Goal: Task Accomplishment & Management: Use online tool/utility

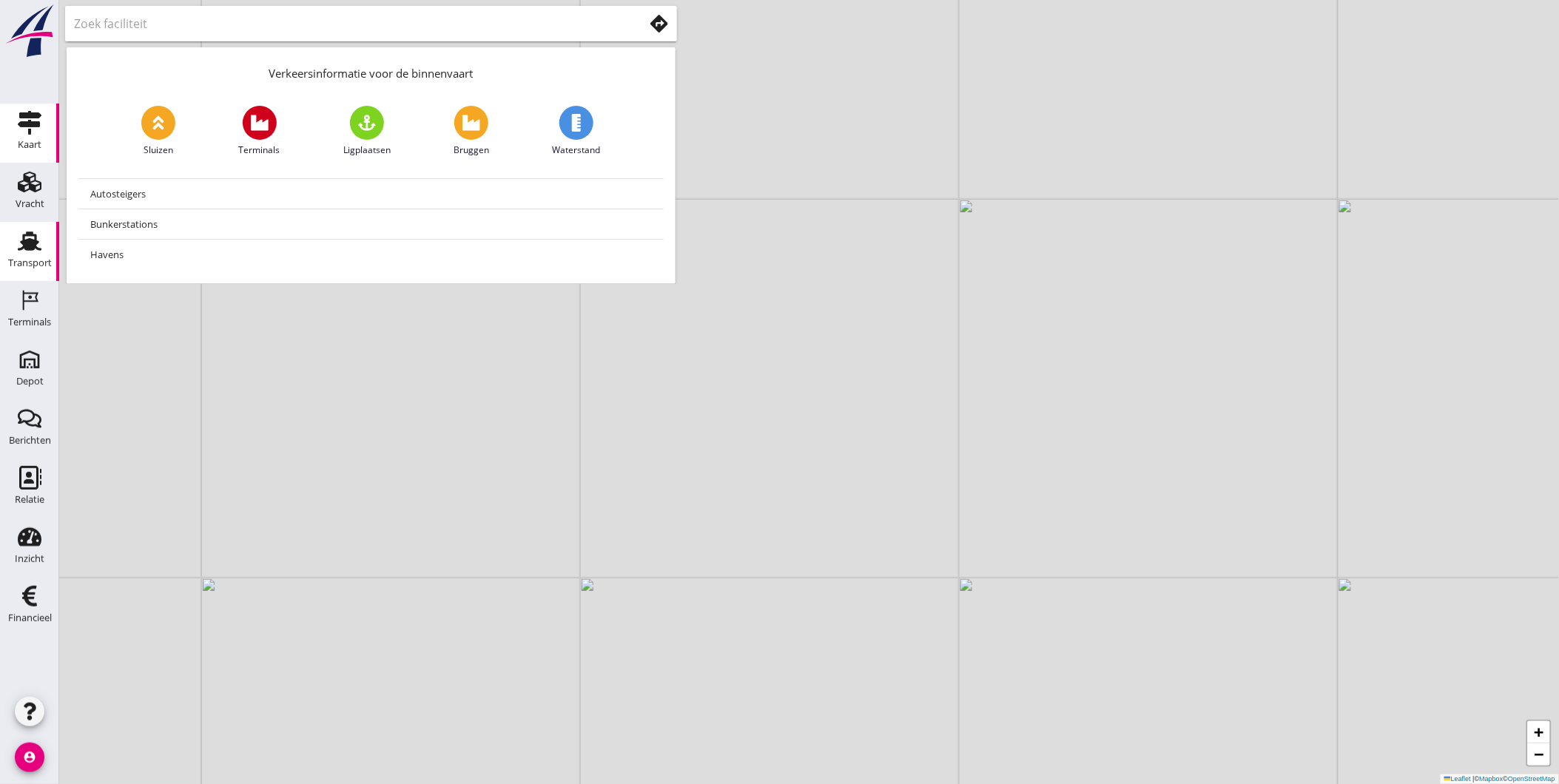
click at [22, 259] on div "Transport" at bounding box center [29, 262] width 44 height 9
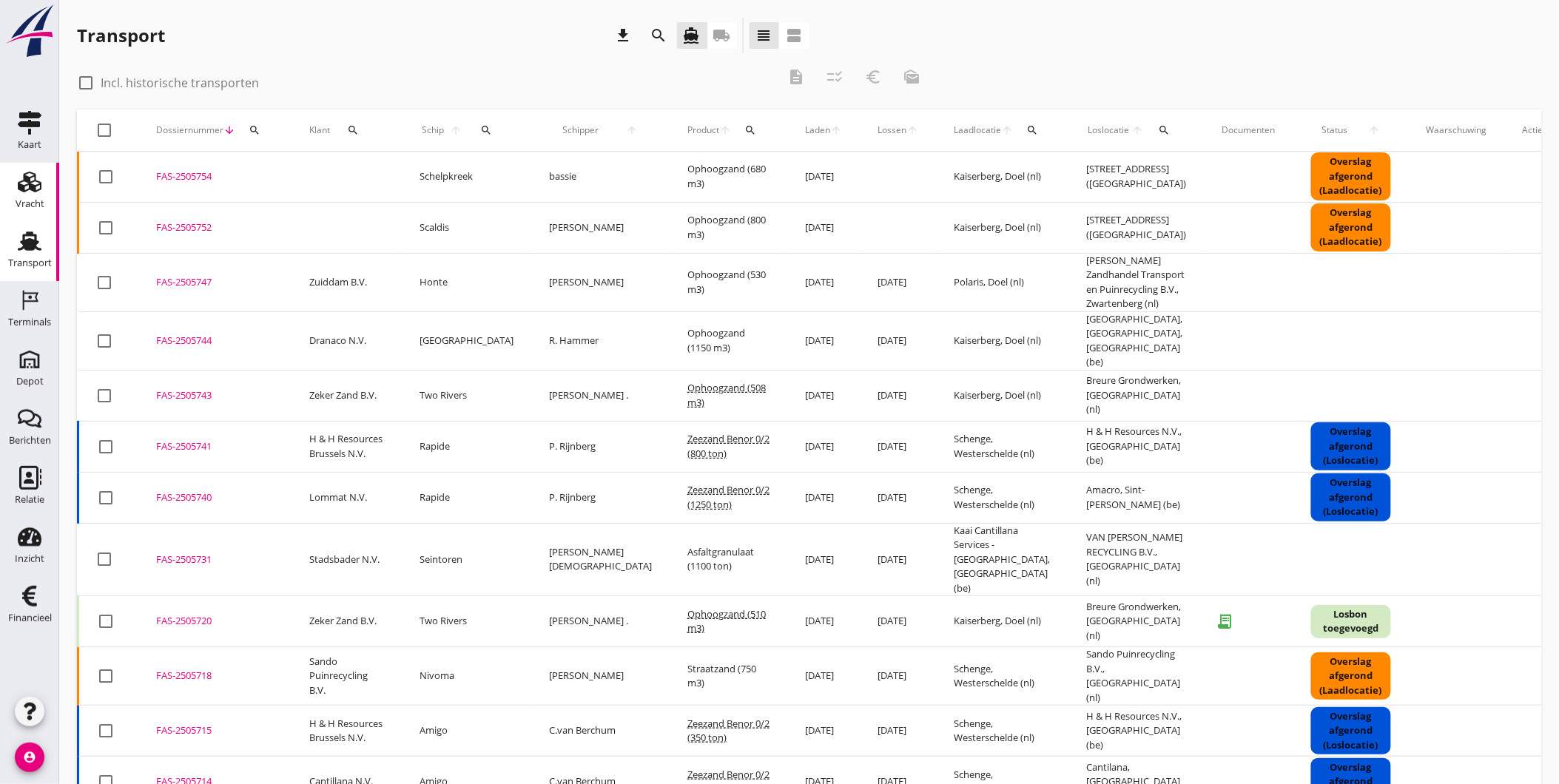
click at [19, 199] on div "Vracht" at bounding box center [30, 203] width 29 height 9
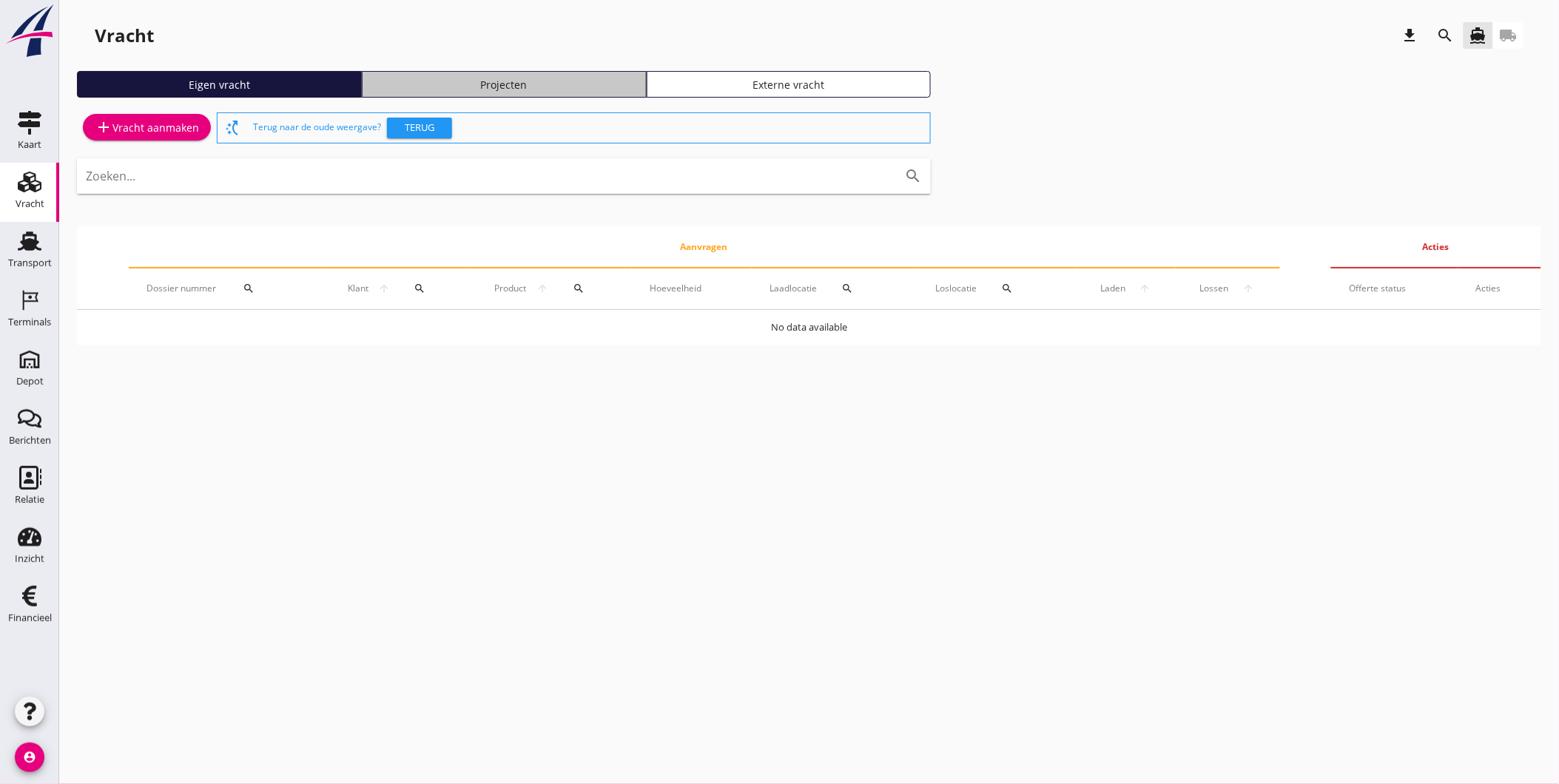
click at [461, 84] on div "Projecten" at bounding box center [504, 85] width 272 height 15
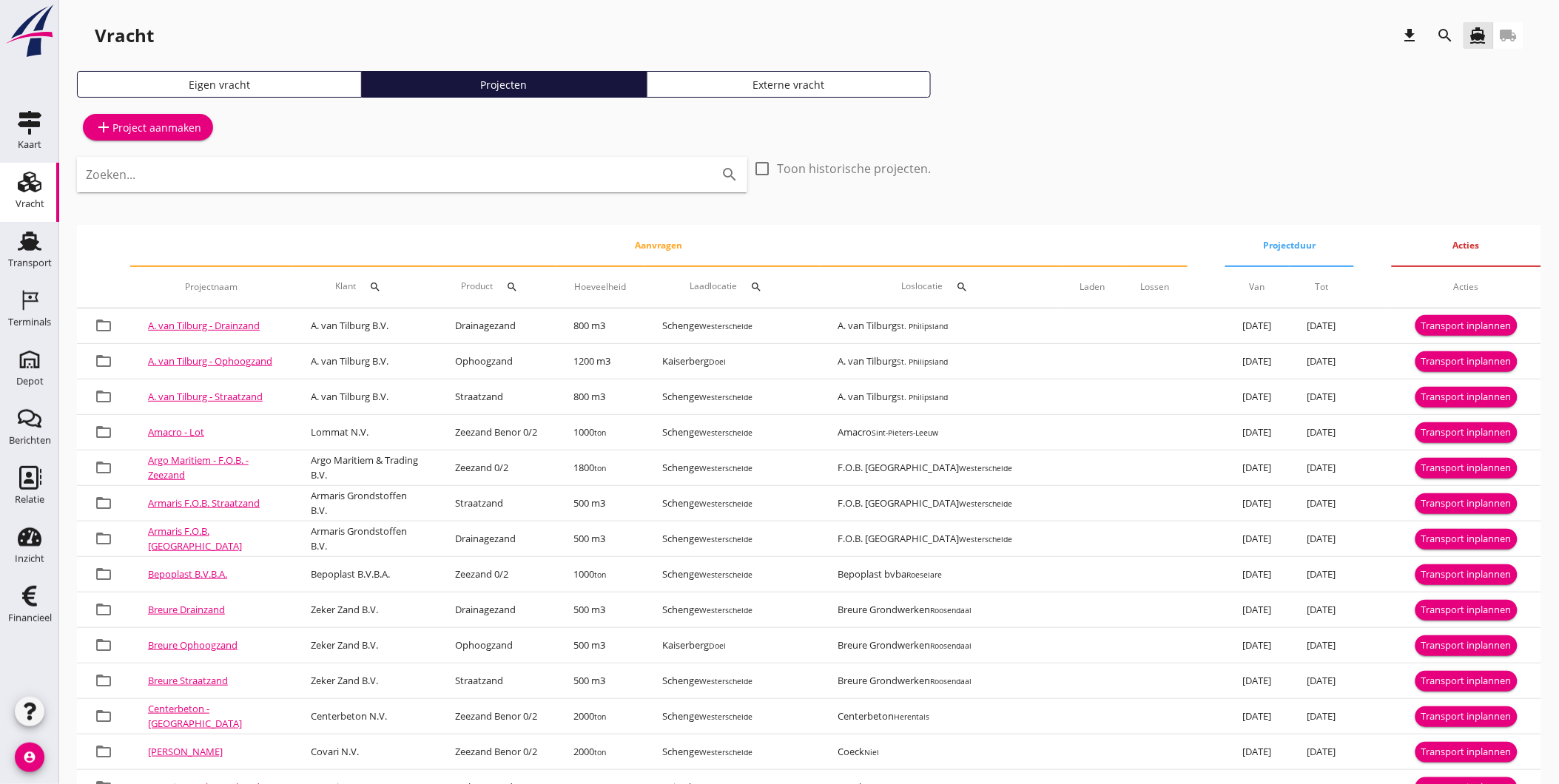
click at [1445, 42] on icon "search" at bounding box center [1446, 35] width 18 height 18
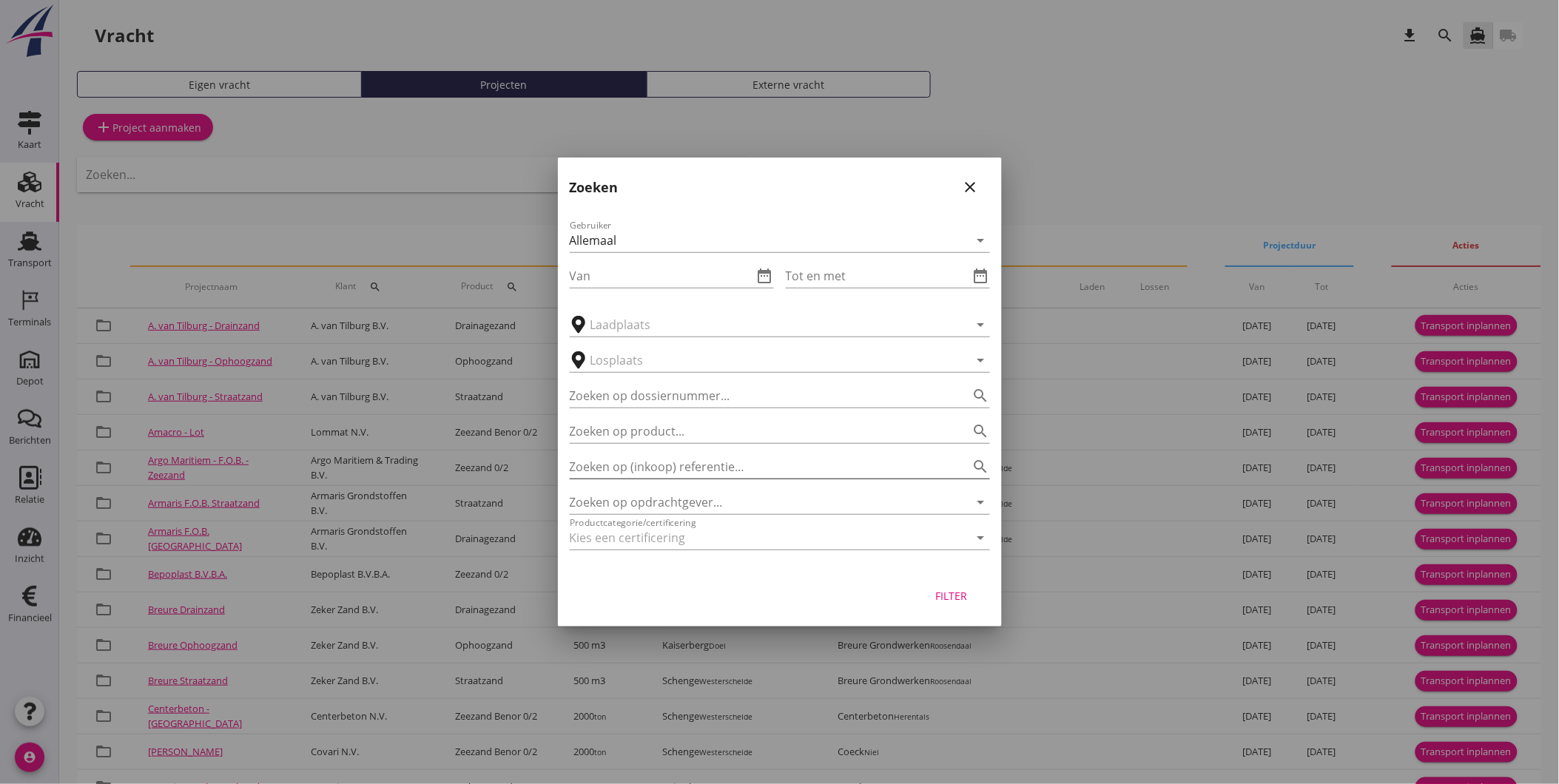
click at [726, 464] on input "Zoeken op (inkoop) referentie…" at bounding box center [759, 467] width 379 height 24
click at [720, 496] on input "Zoeken op opdrachtgever..." at bounding box center [759, 502] width 379 height 24
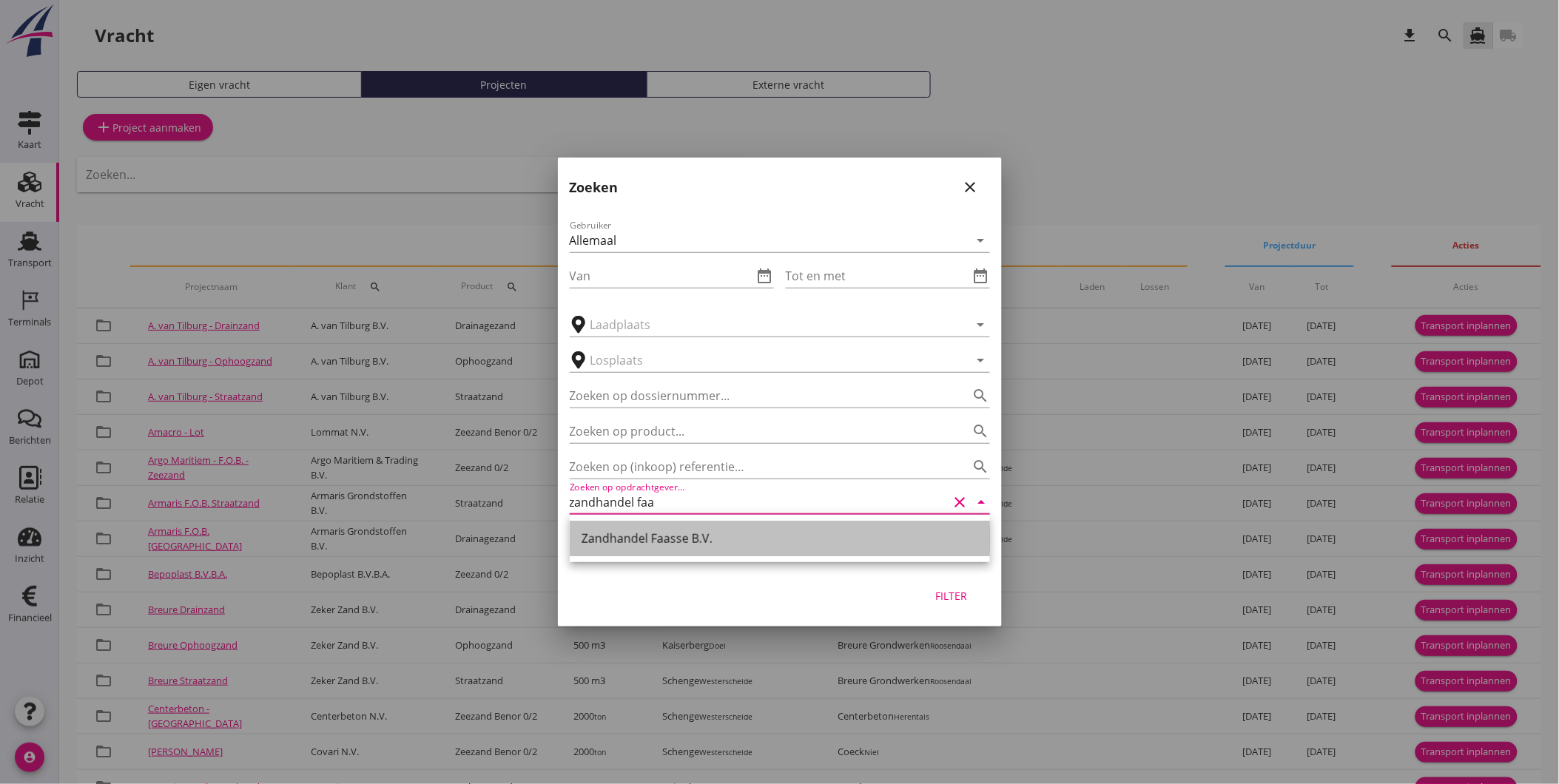
click at [675, 534] on div "Zandhandel Faasse B.V." at bounding box center [780, 538] width 397 height 18
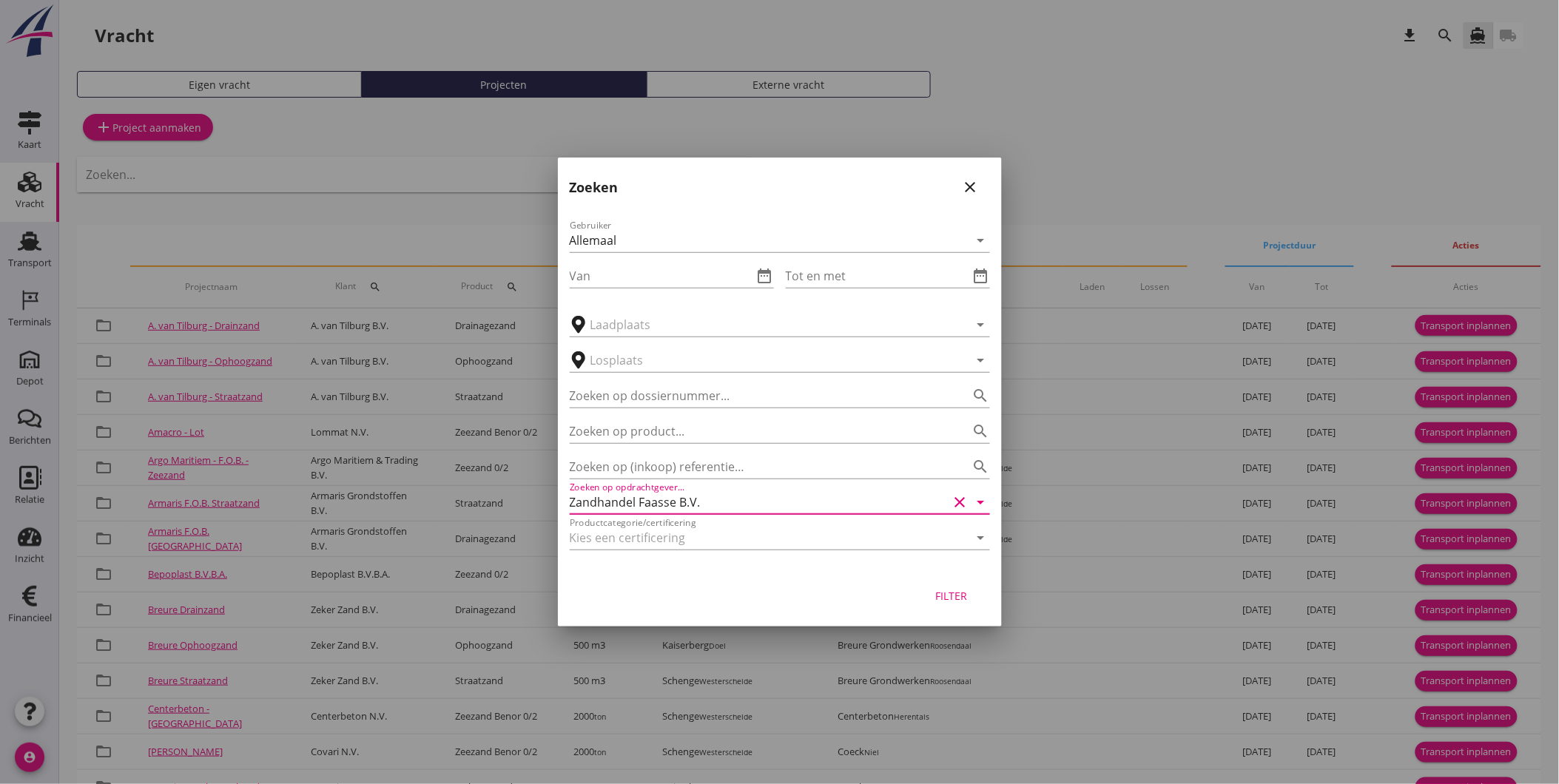
type input "Zandhandel Faasse B.V."
click at [974, 595] on button "Filter" at bounding box center [951, 595] width 65 height 27
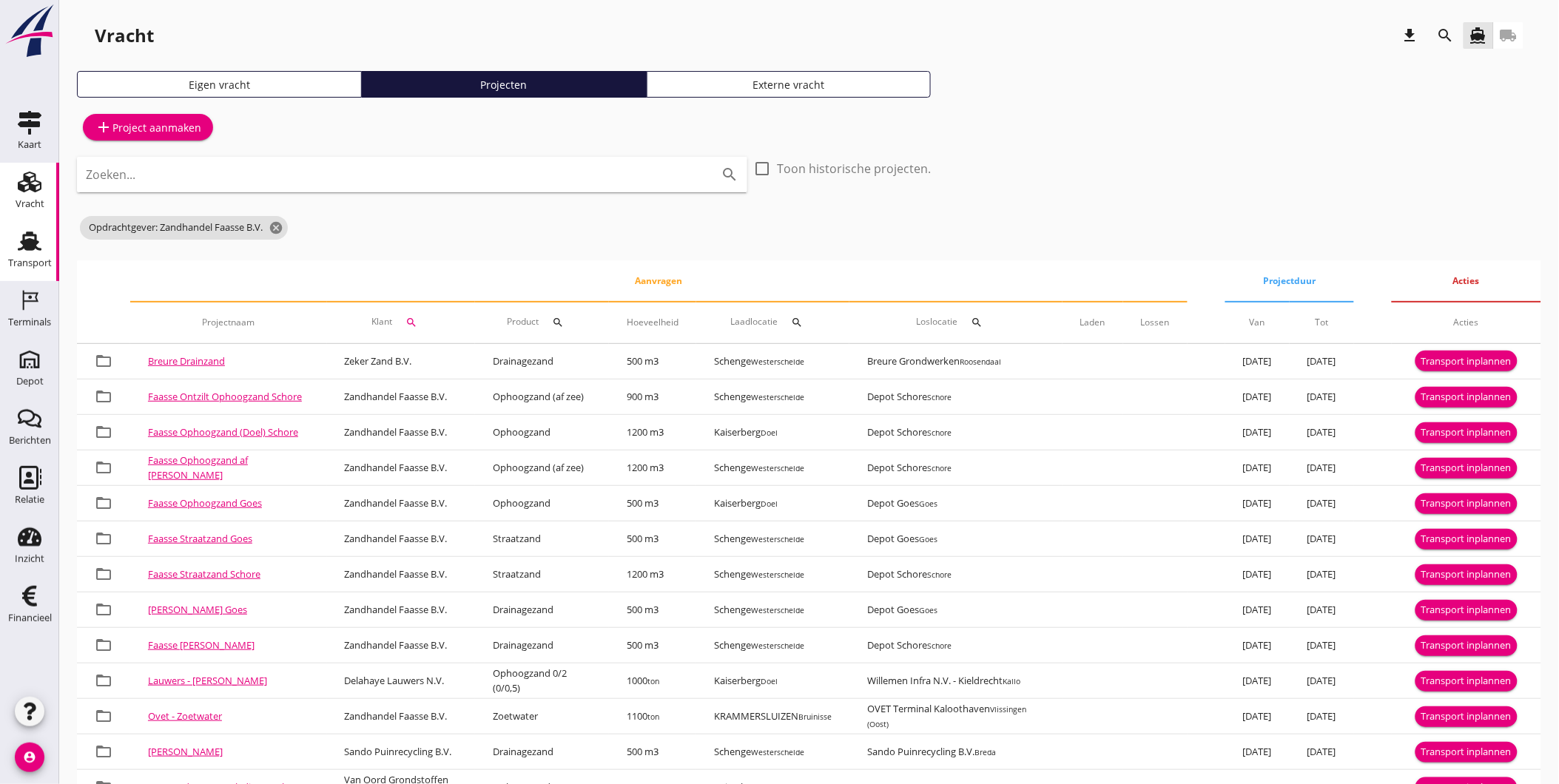
click at [33, 264] on div "Transport" at bounding box center [29, 262] width 44 height 9
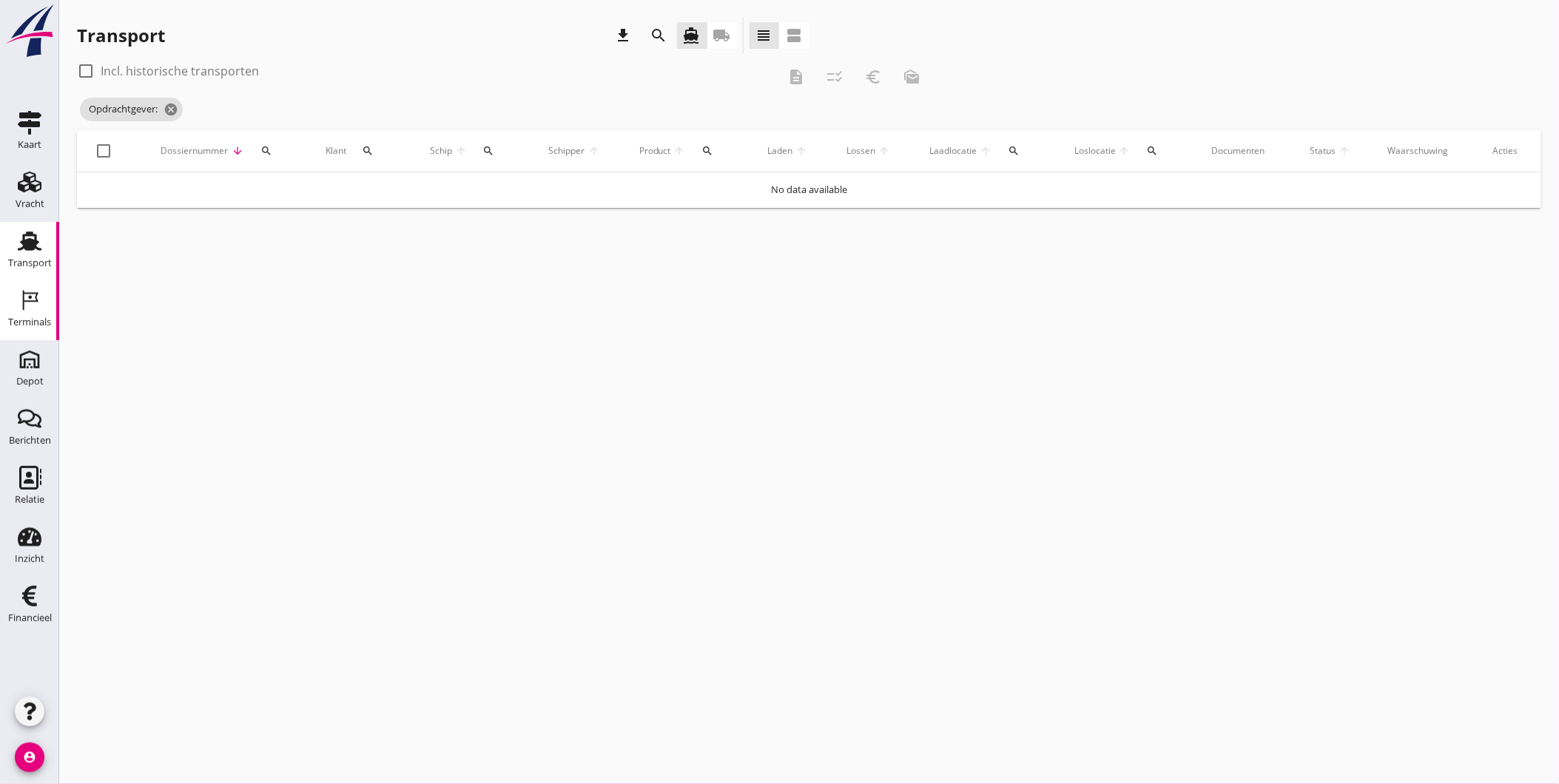
click at [48, 314] on div "Terminals" at bounding box center [29, 322] width 43 height 21
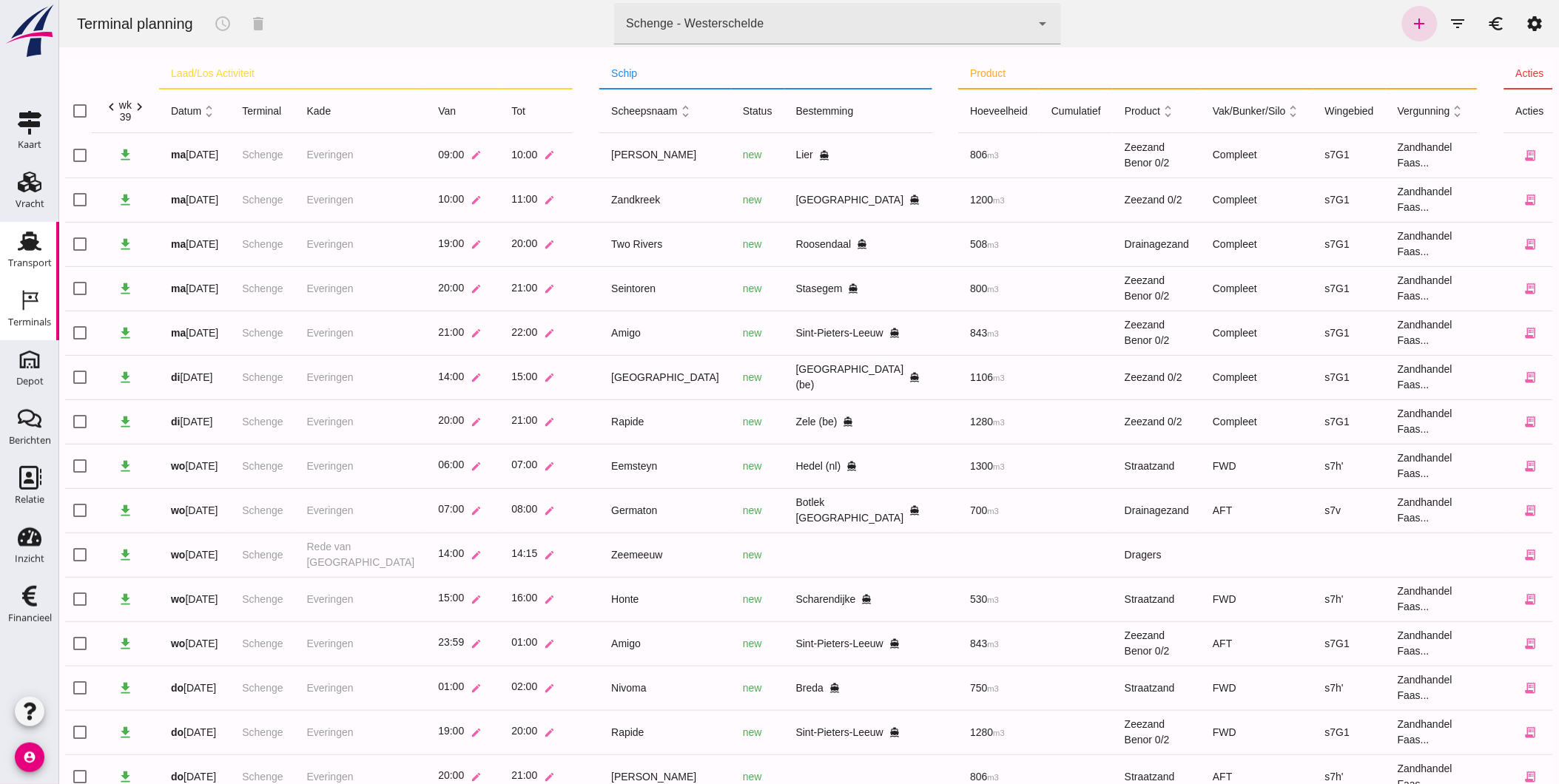
click at [27, 254] on div "Transport" at bounding box center [29, 263] width 44 height 21
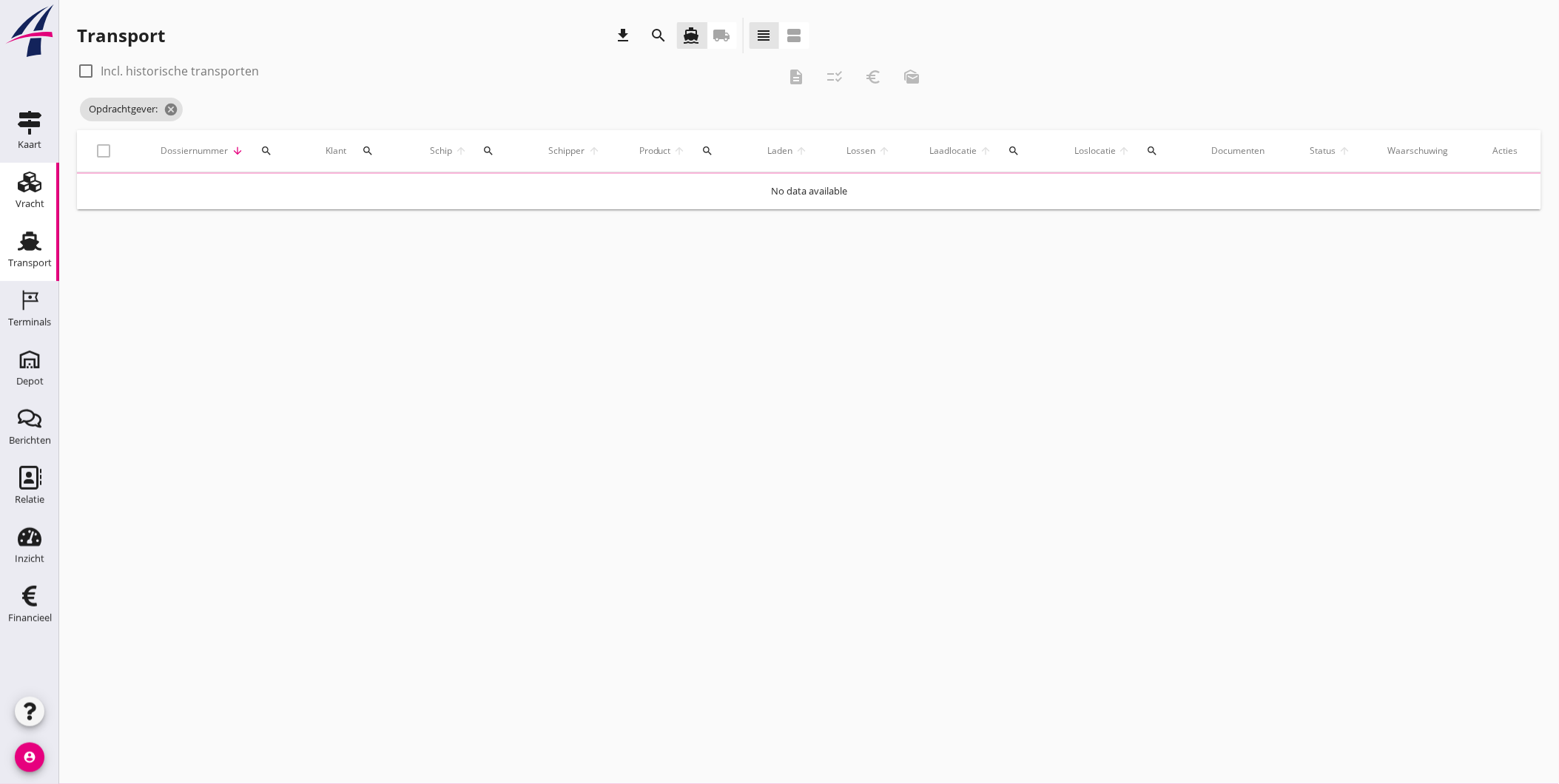
click at [27, 206] on div "Vracht" at bounding box center [30, 203] width 29 height 9
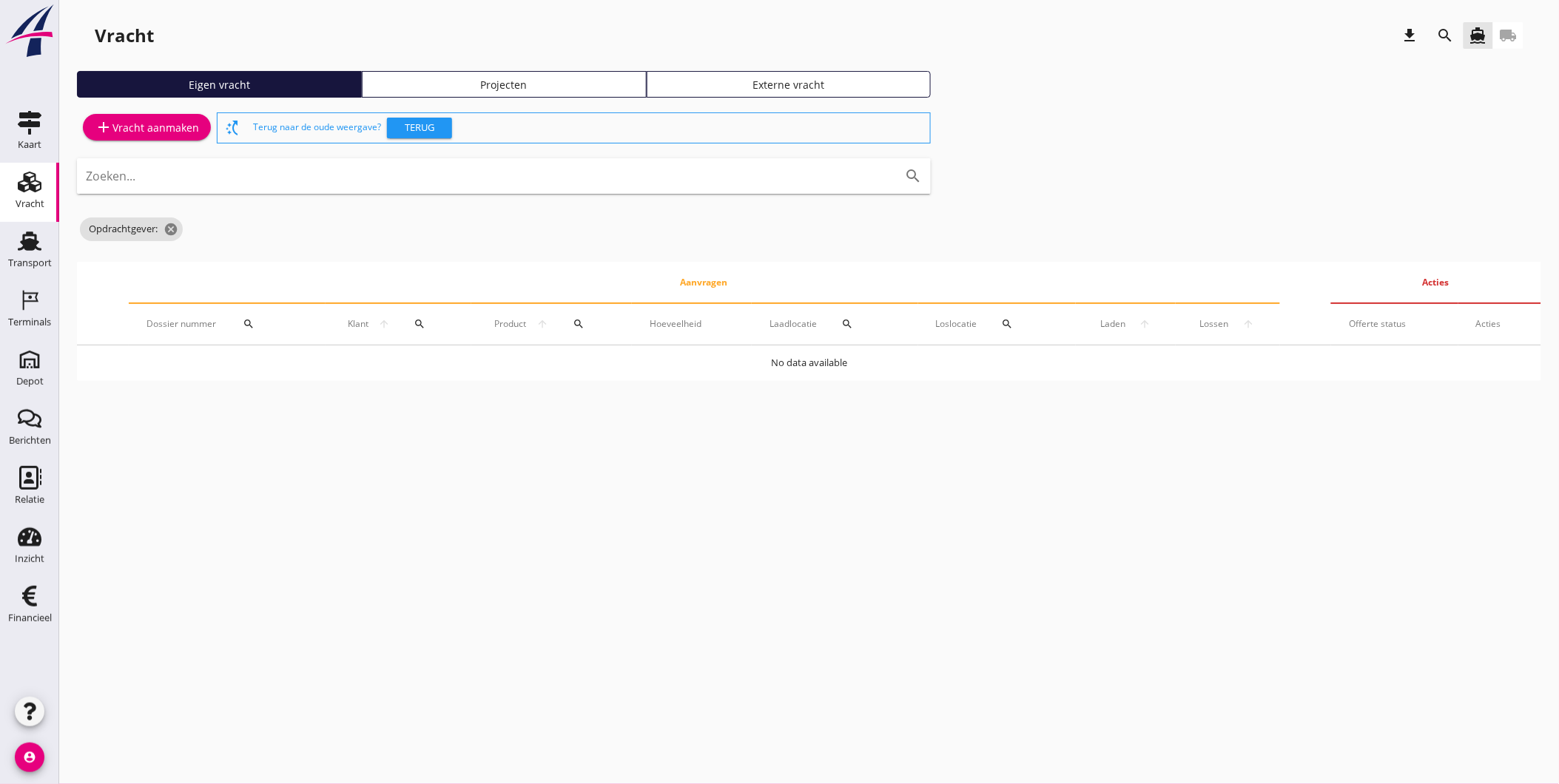
click at [462, 89] on div "Projecten" at bounding box center [504, 85] width 272 height 15
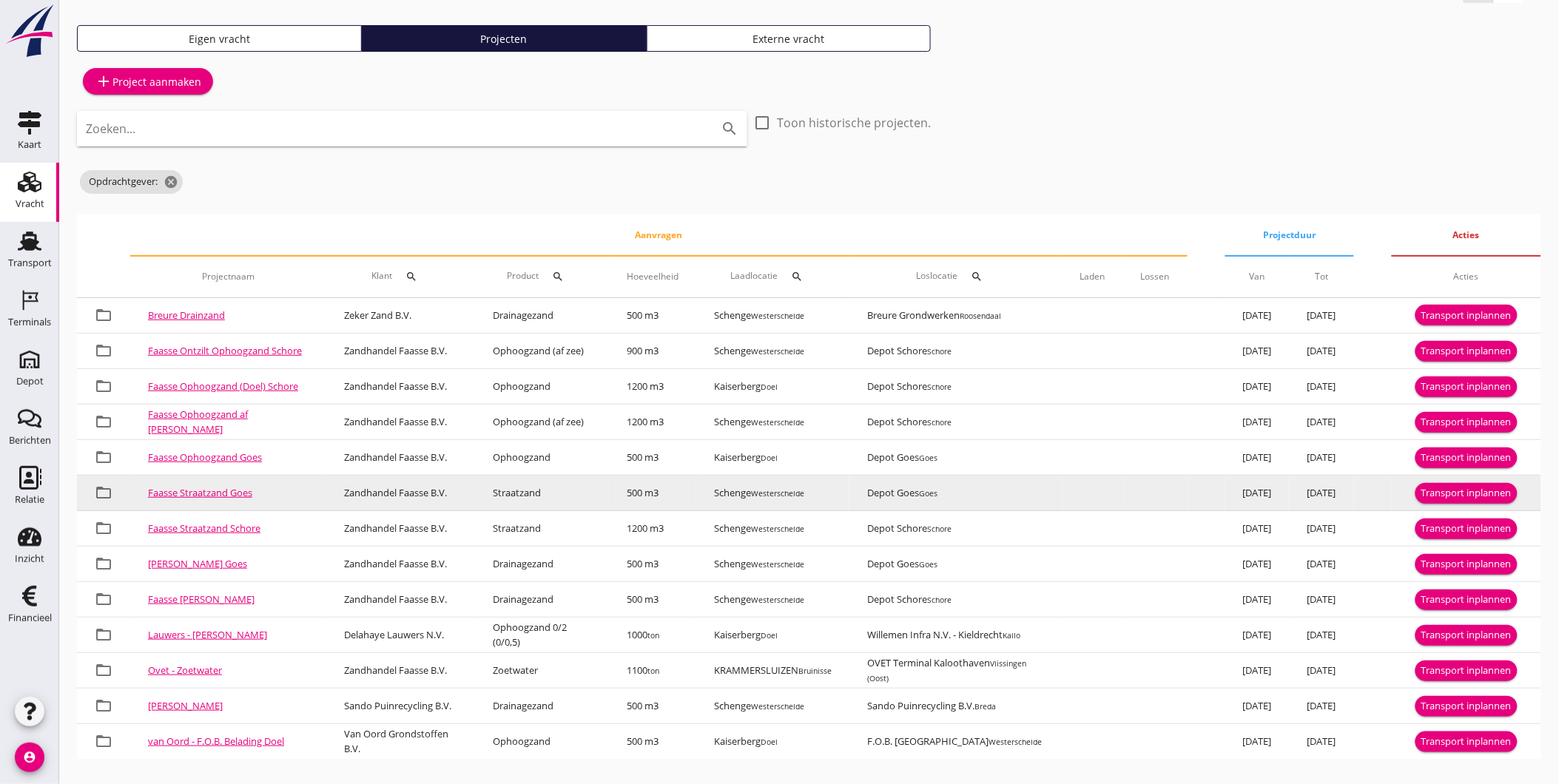
scroll to position [50, 0]
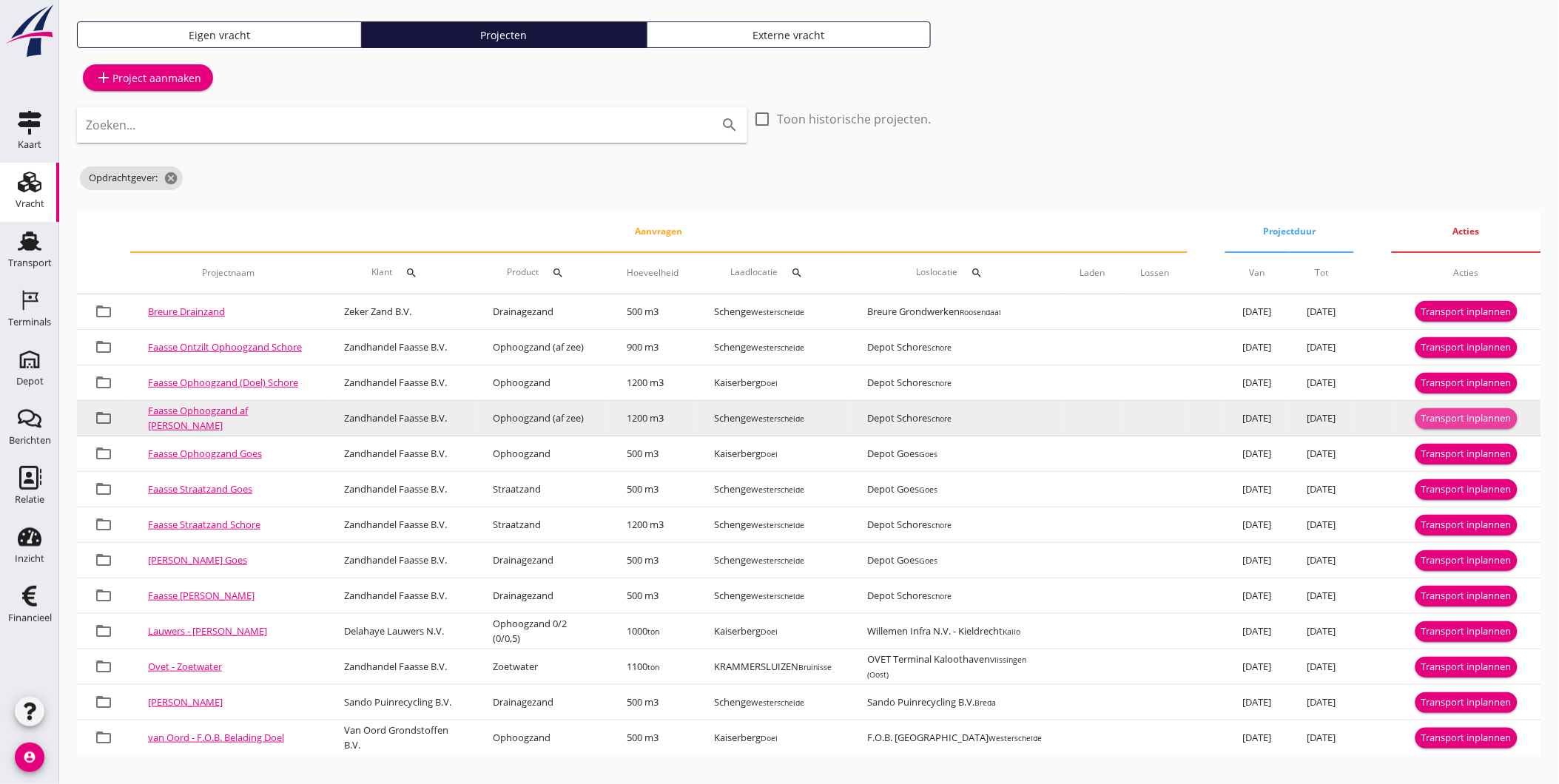
click at [1444, 415] on div "Transport inplannen" at bounding box center [1466, 418] width 90 height 15
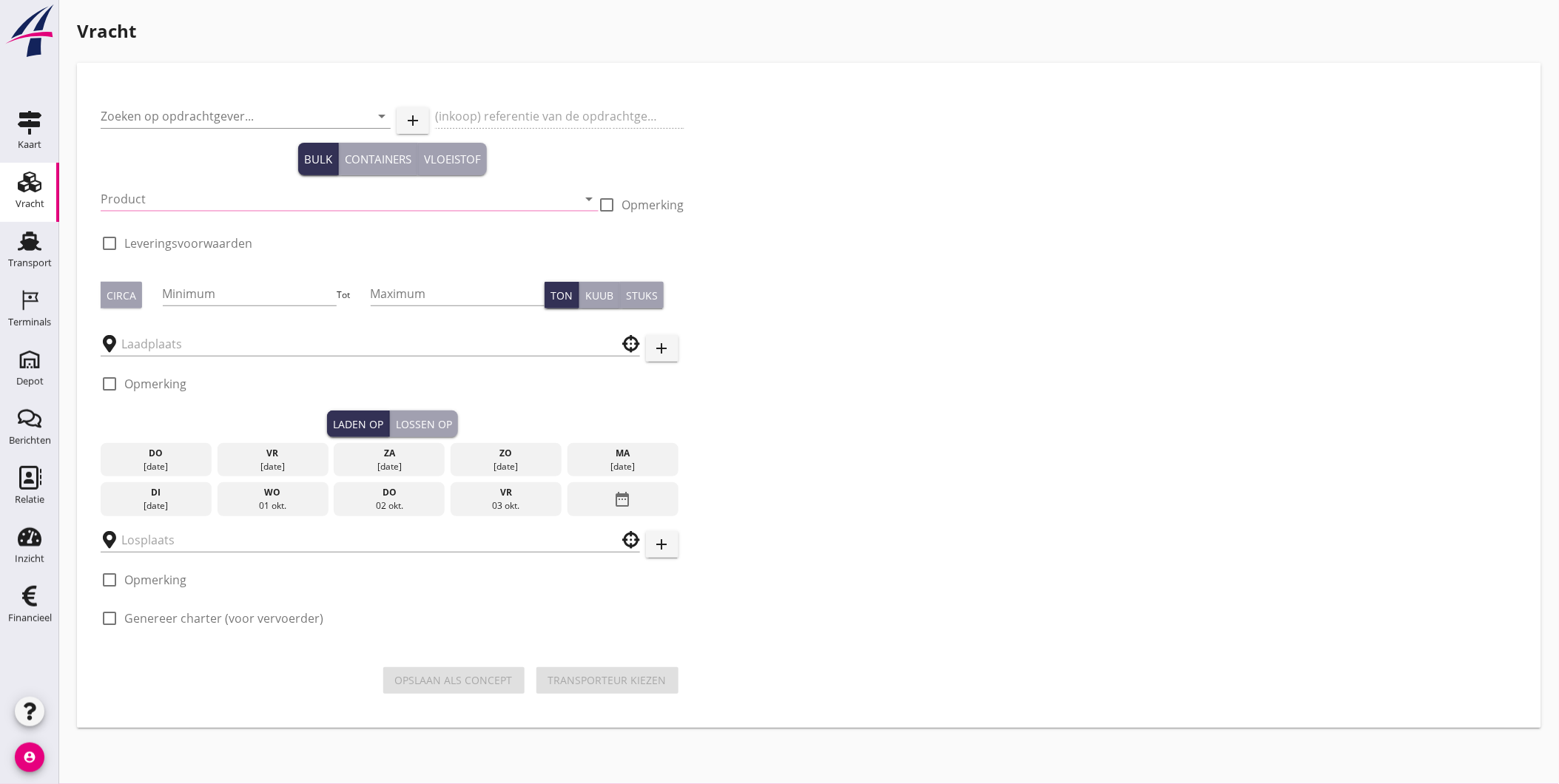
type input "Zandhandel Faasse B.V."
type input "Ophoogzand af [PERSON_NAME]"
type input "Ophoogzand (af zee) (1)"
type input "1200"
checkbox input "true"
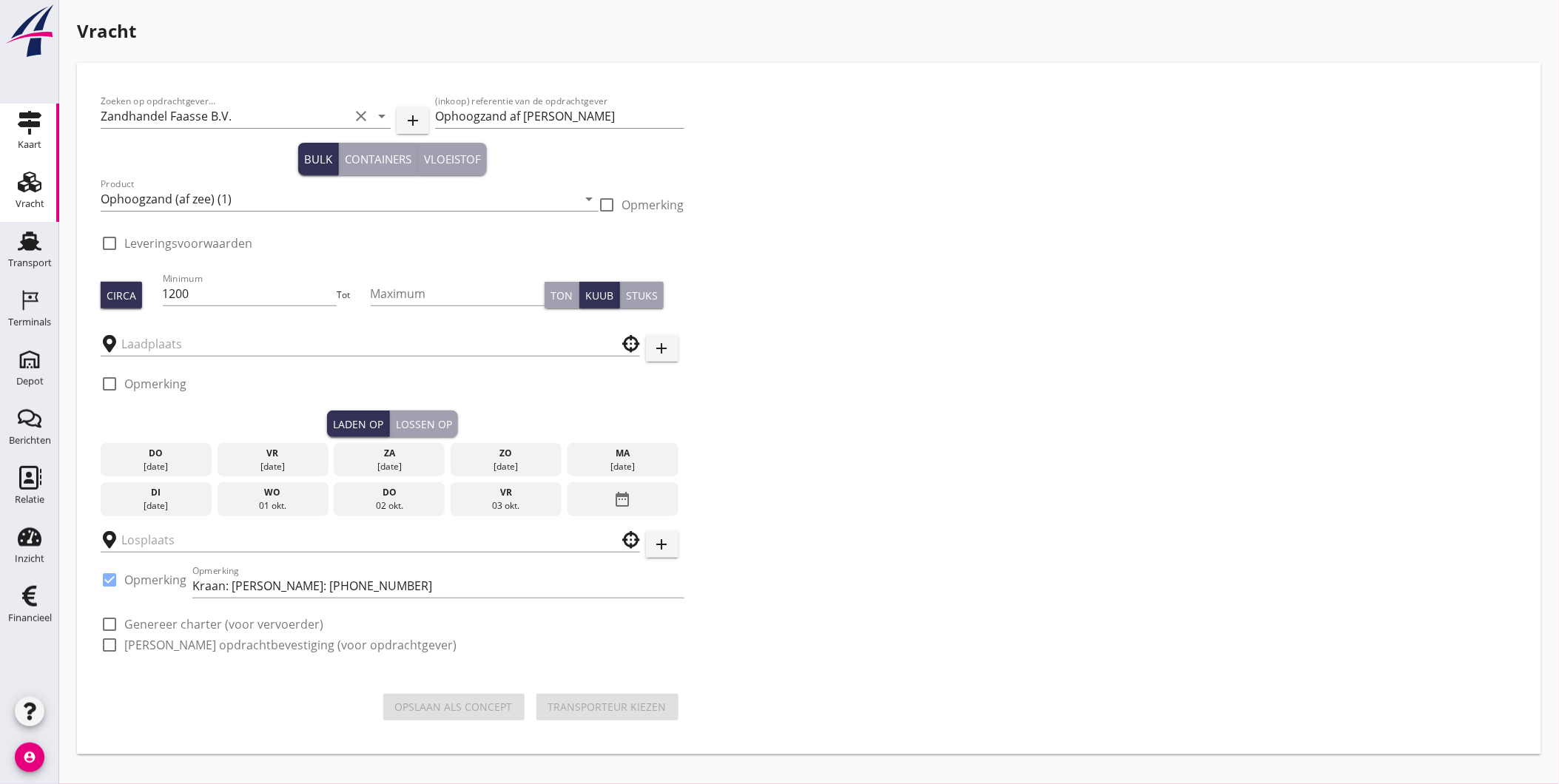
checkbox input "true"
type input "Schenge"
type input "Depot Schore"
checkbox input "true"
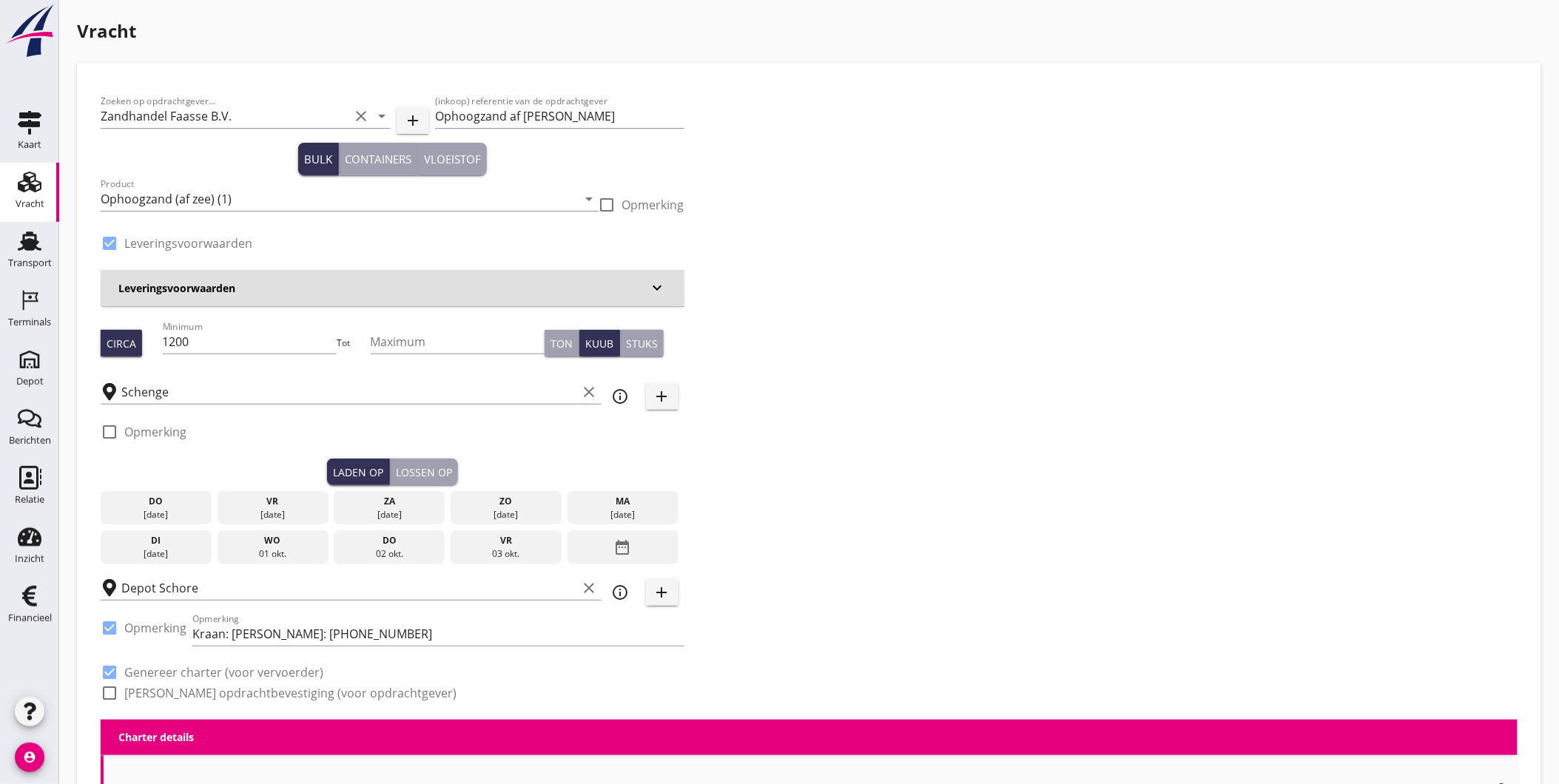
type input "2.35"
checkbox input "false"
radio input "false"
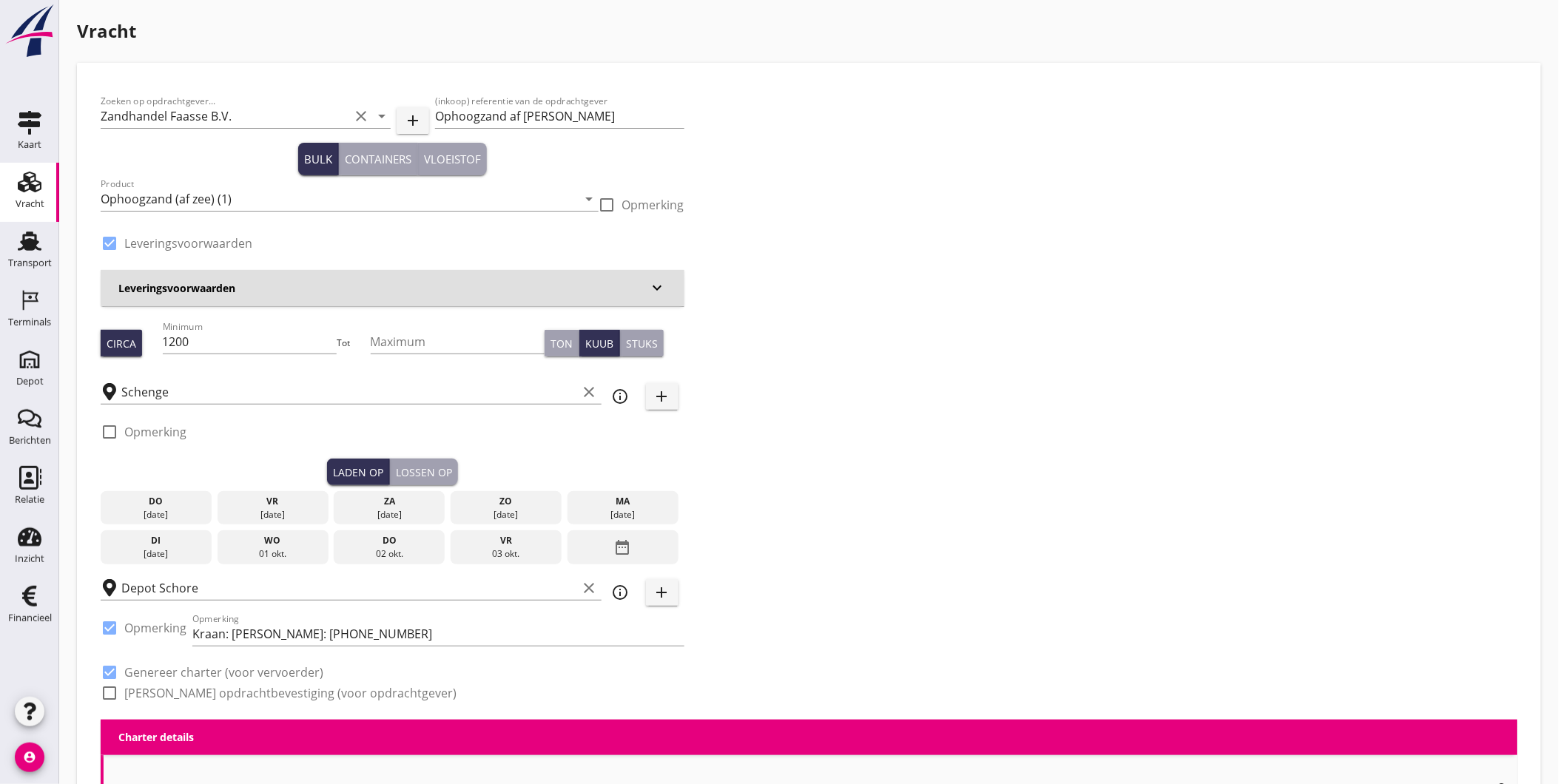
checkbox input "true"
type input "1"
click at [26, 194] on div "Vracht" at bounding box center [30, 204] width 29 height 21
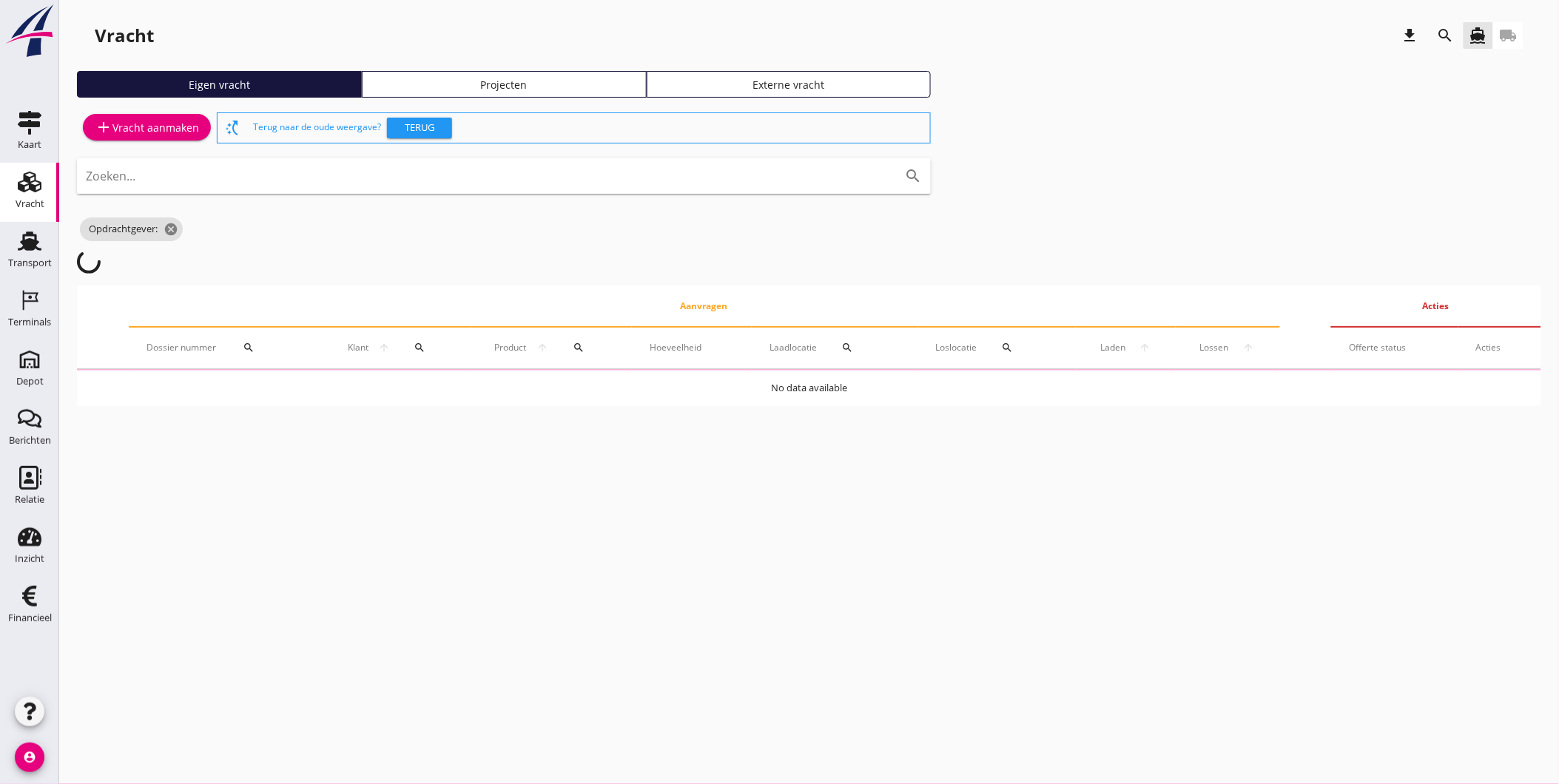
click at [494, 85] on div "Projecten" at bounding box center [504, 85] width 272 height 15
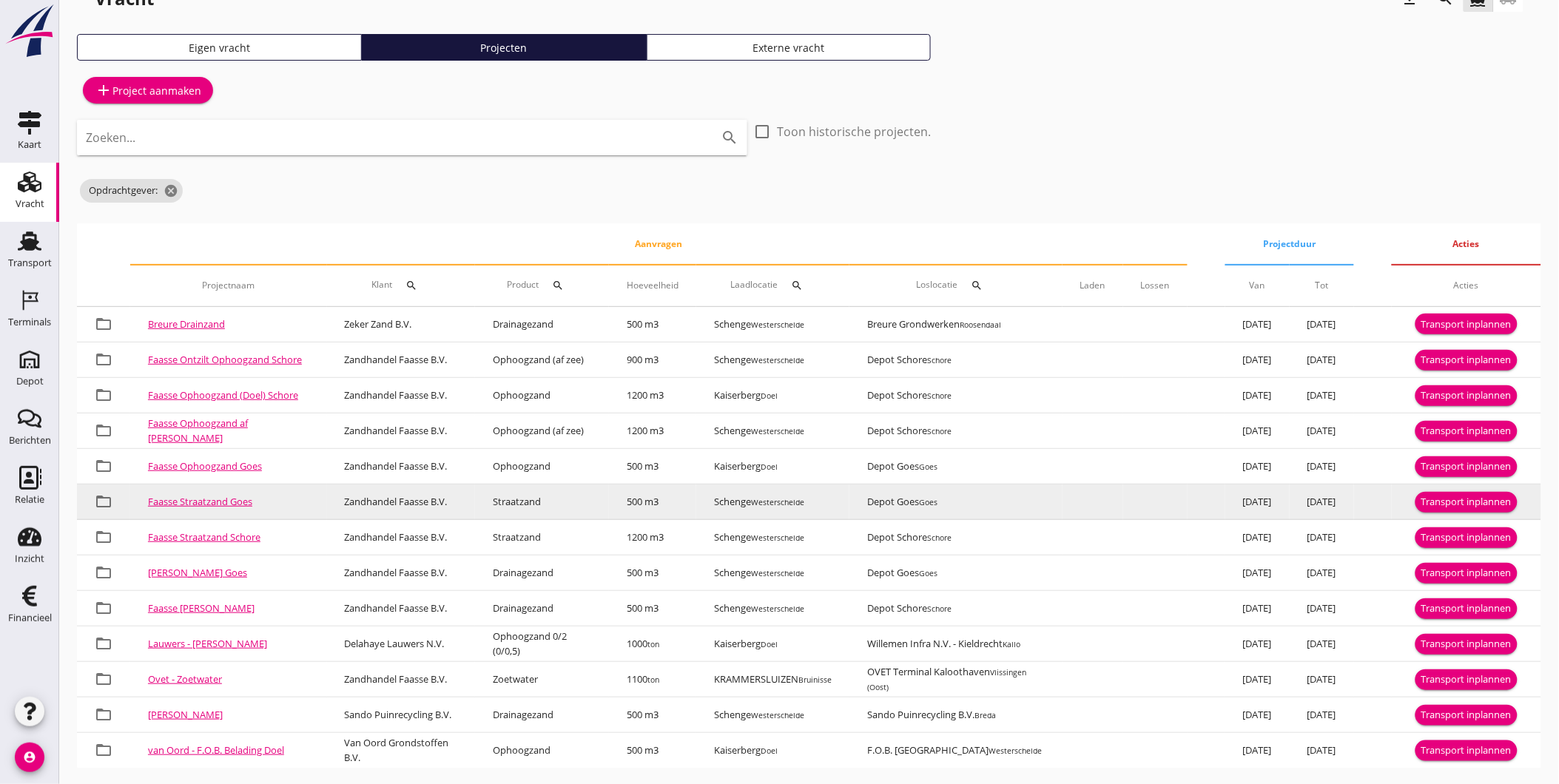
scroll to position [50, 0]
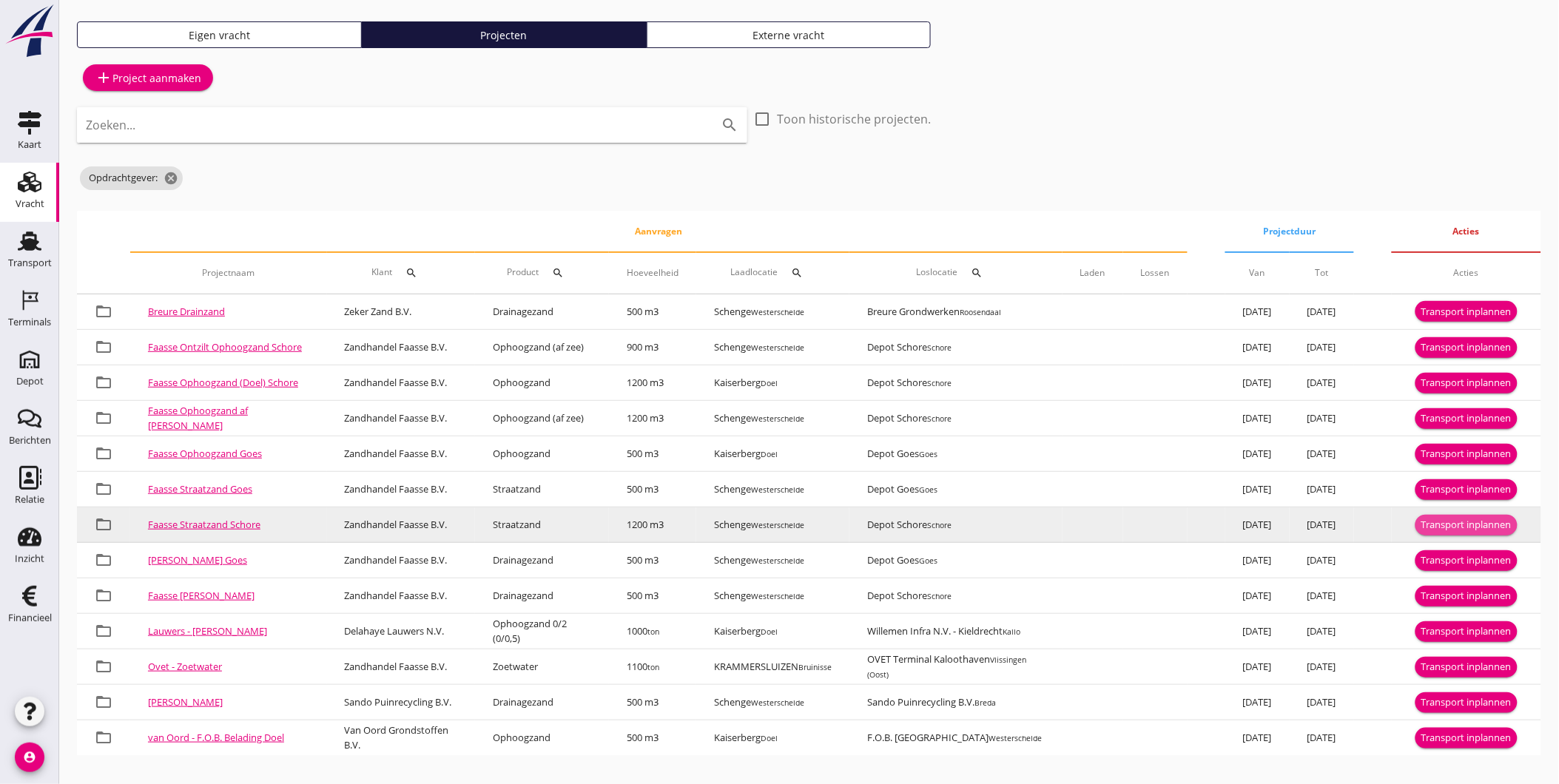
click at [1469, 523] on div "Transport inplannen" at bounding box center [1466, 524] width 90 height 15
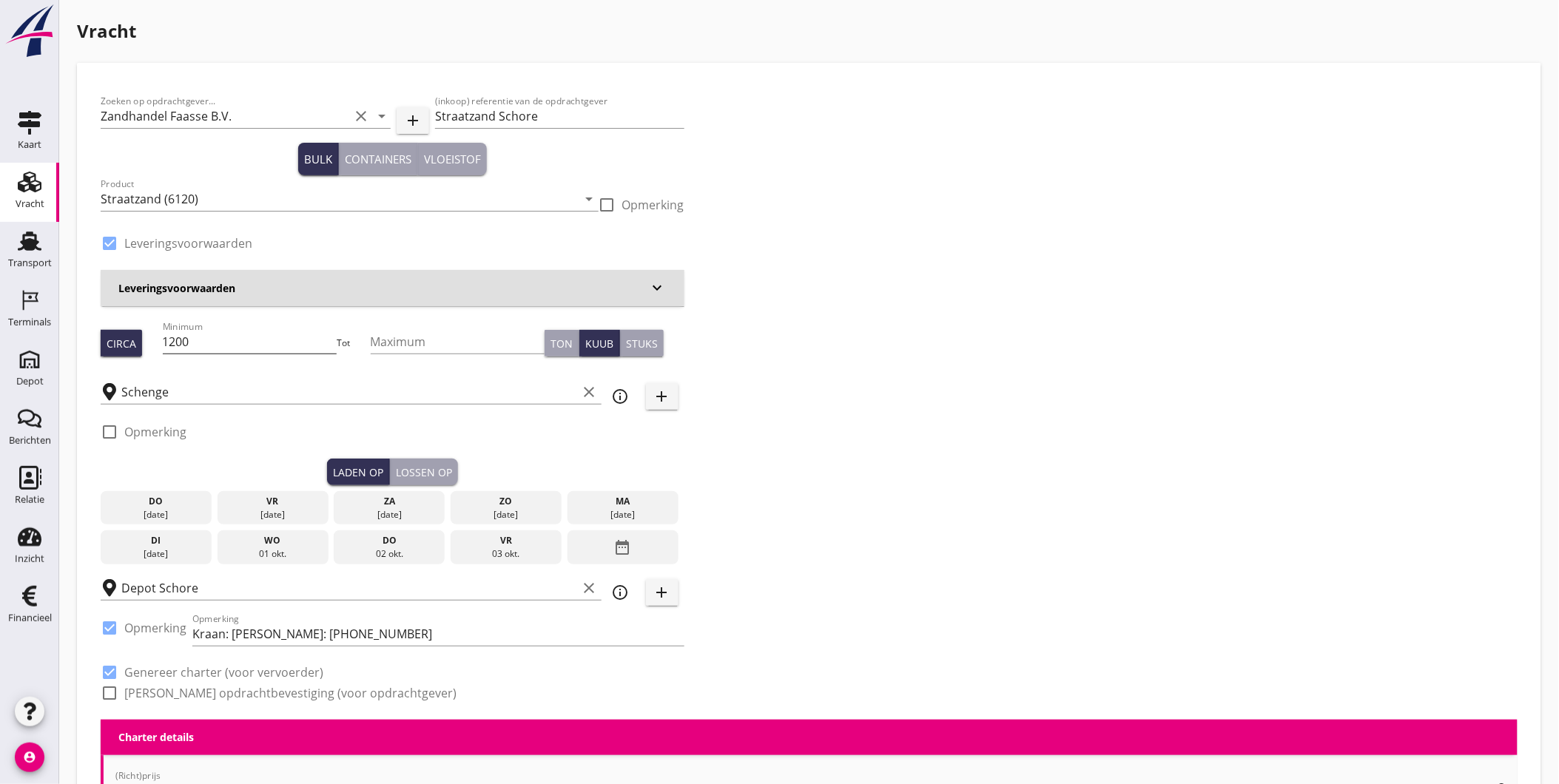
click at [249, 341] on input "1200" at bounding box center [250, 342] width 175 height 24
type input "1"
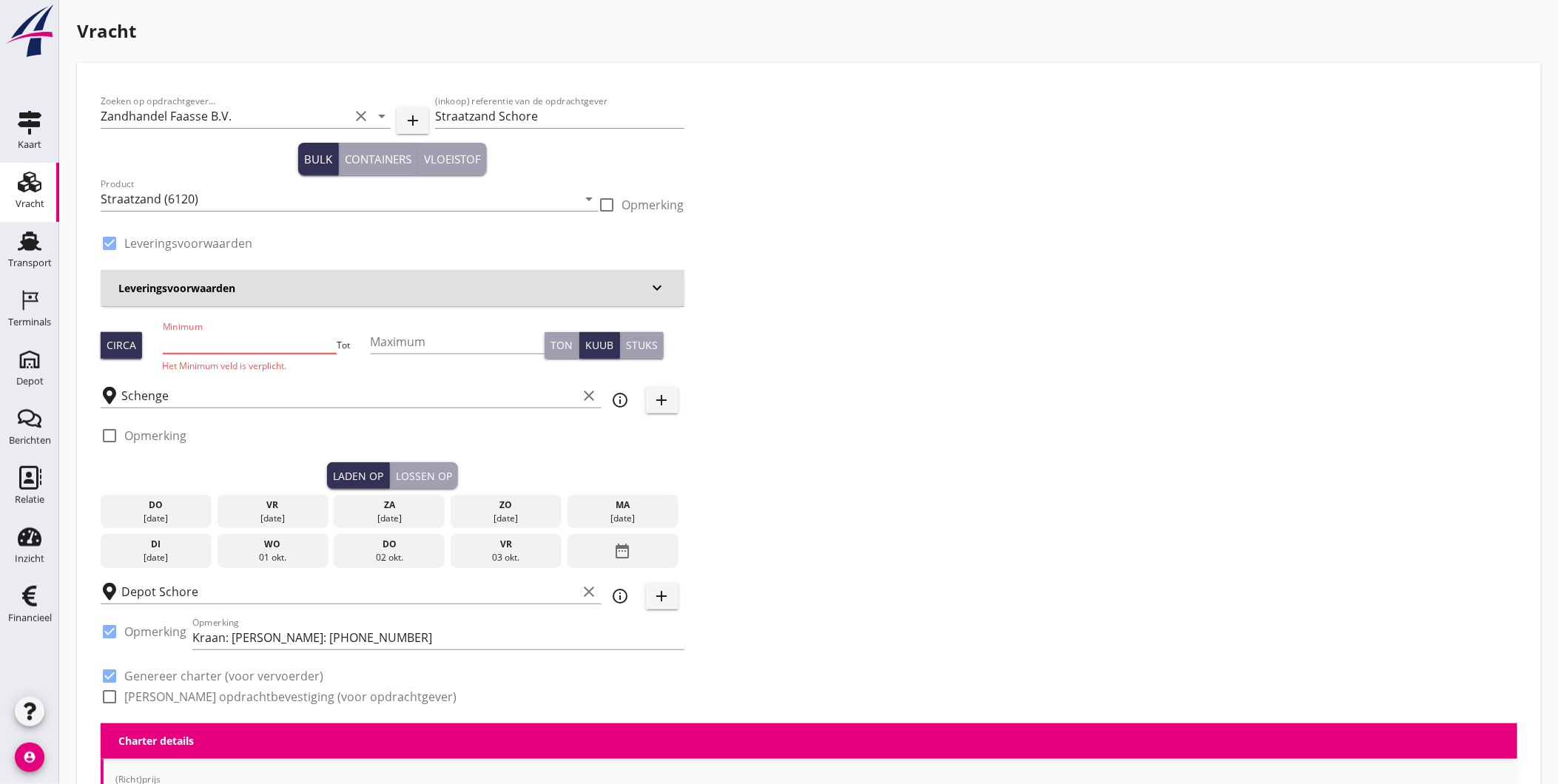
click at [237, 338] on input "Minimum" at bounding box center [250, 342] width 175 height 24
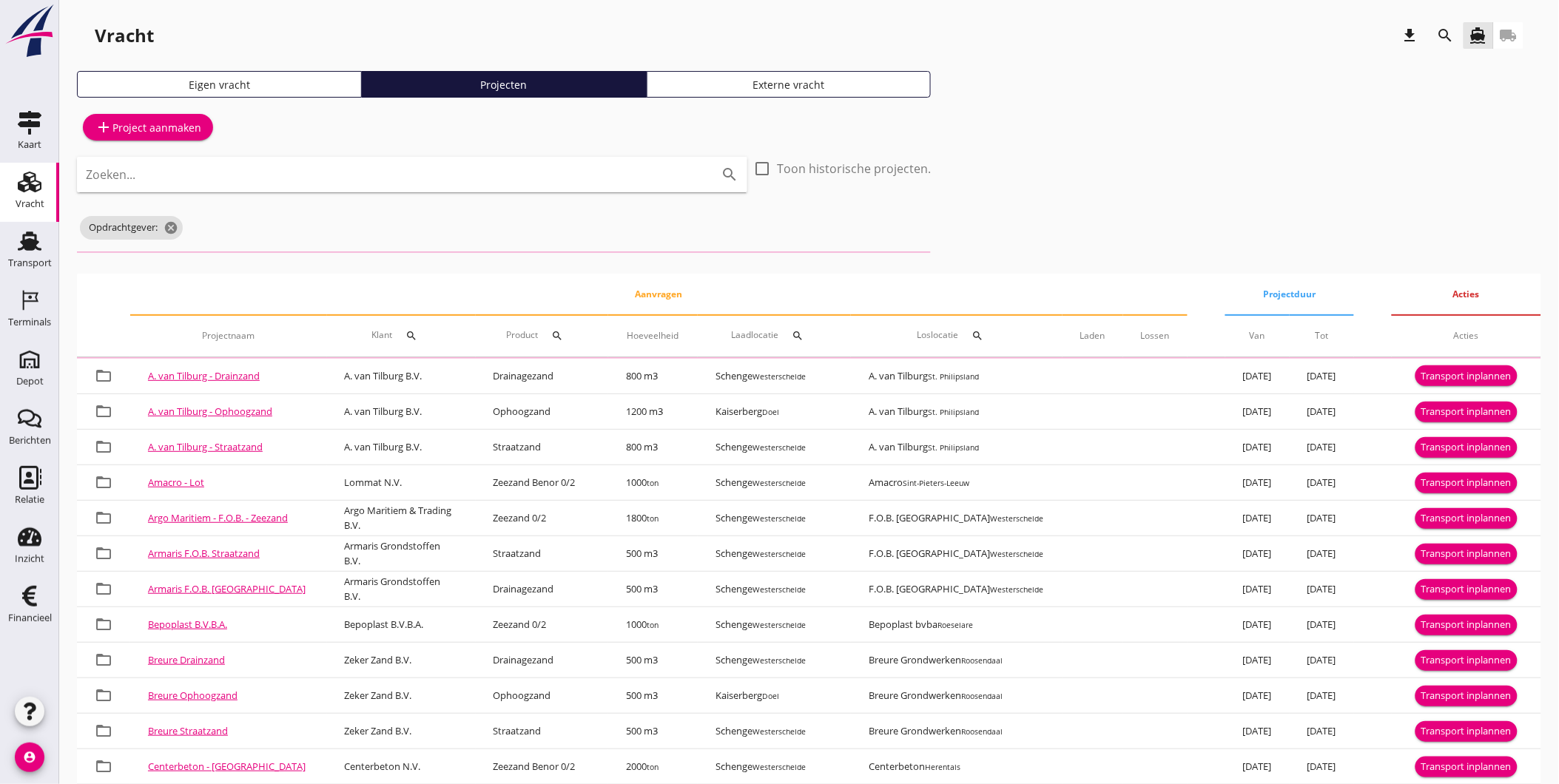
scroll to position [50, 0]
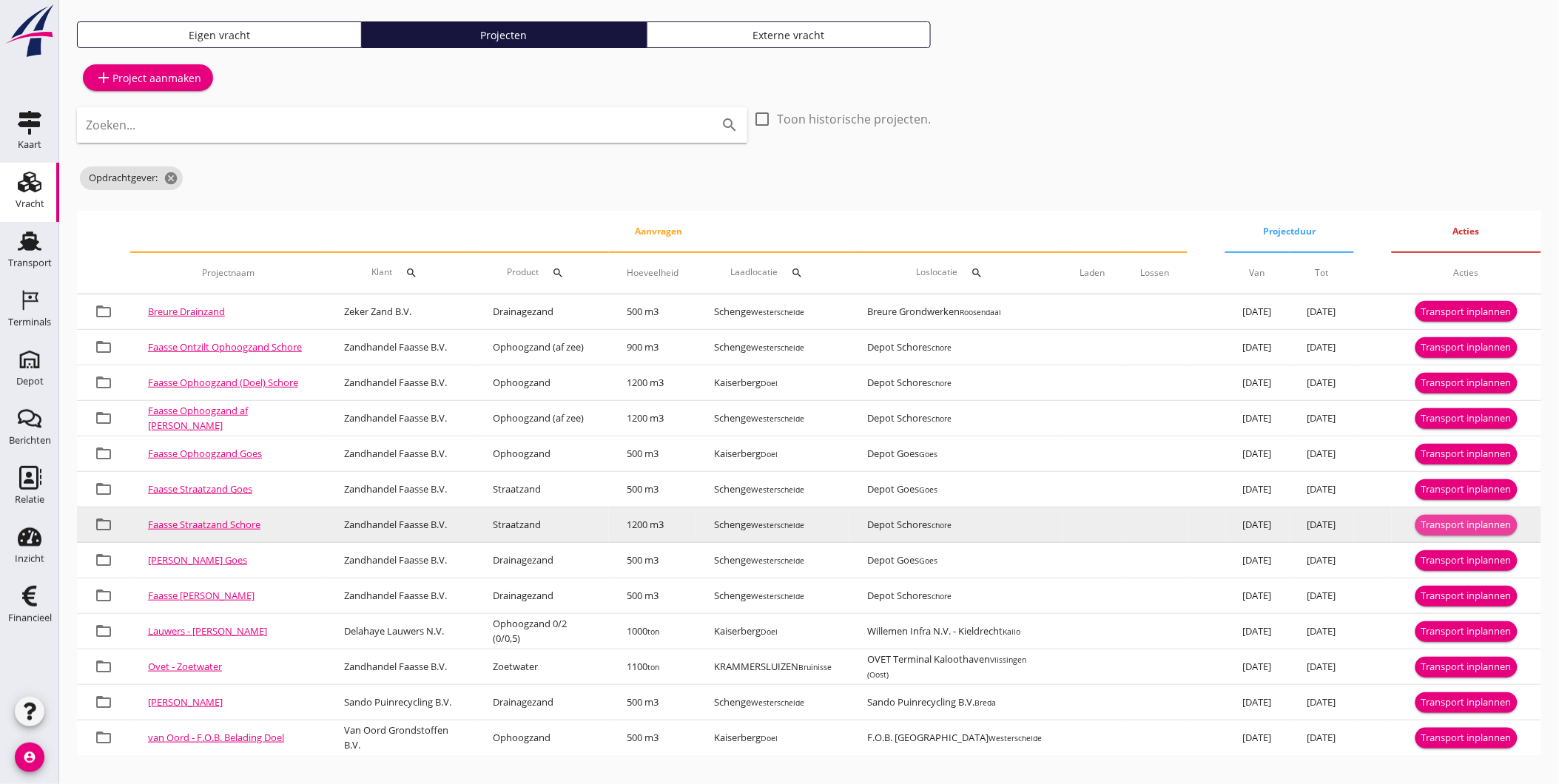
click at [1443, 520] on div "Transport inplannen" at bounding box center [1466, 524] width 90 height 15
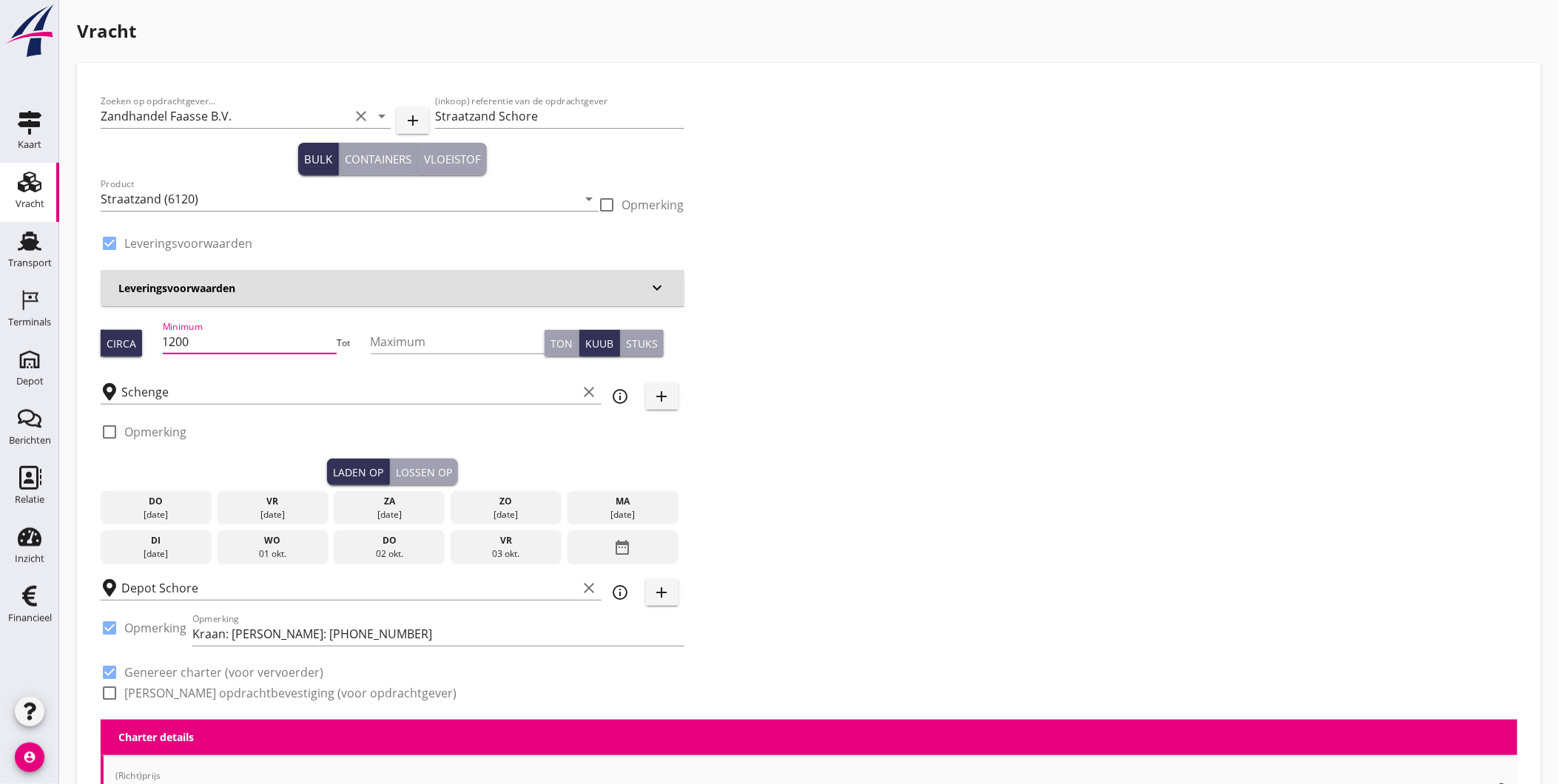
drag, startPoint x: 301, startPoint y: 335, endPoint x: 81, endPoint y: 346, distance: 220.3
type input "806"
click at [122, 508] on div "[DATE]" at bounding box center [156, 515] width 104 height 14
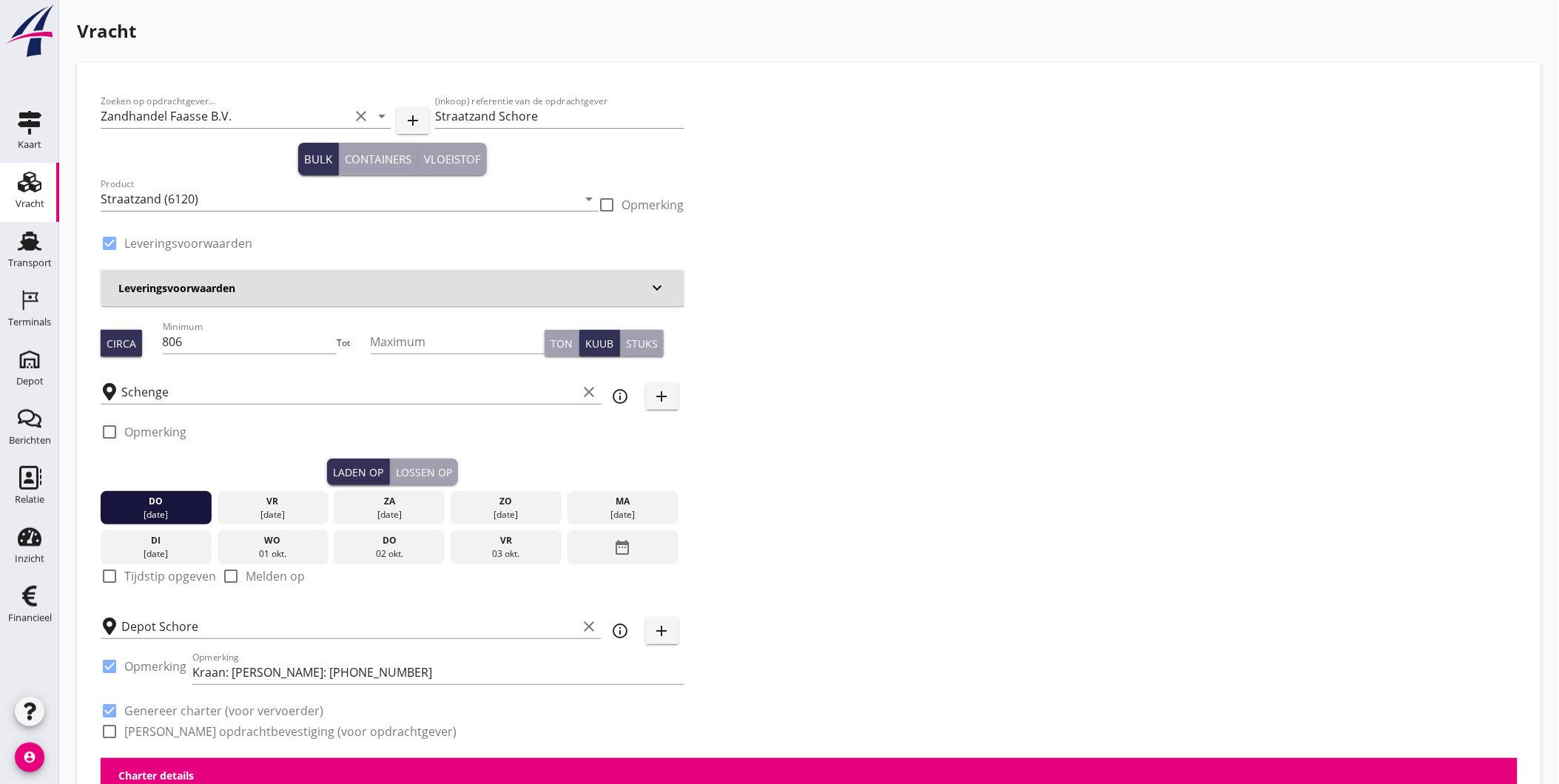
click at [429, 471] on div "Lossen op" at bounding box center [424, 472] width 57 height 15
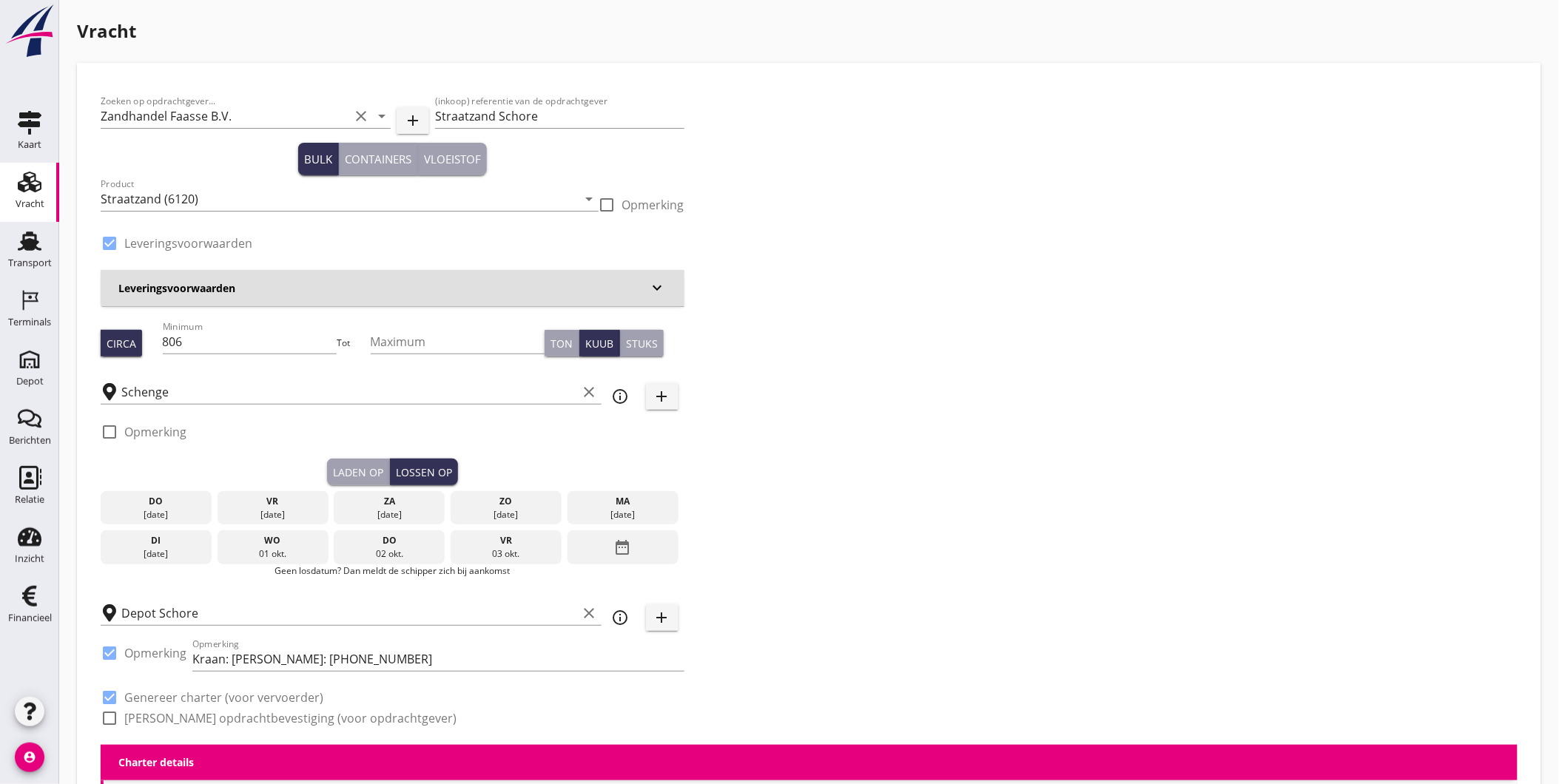
click at [373, 481] on button "Laden op" at bounding box center [358, 471] width 63 height 27
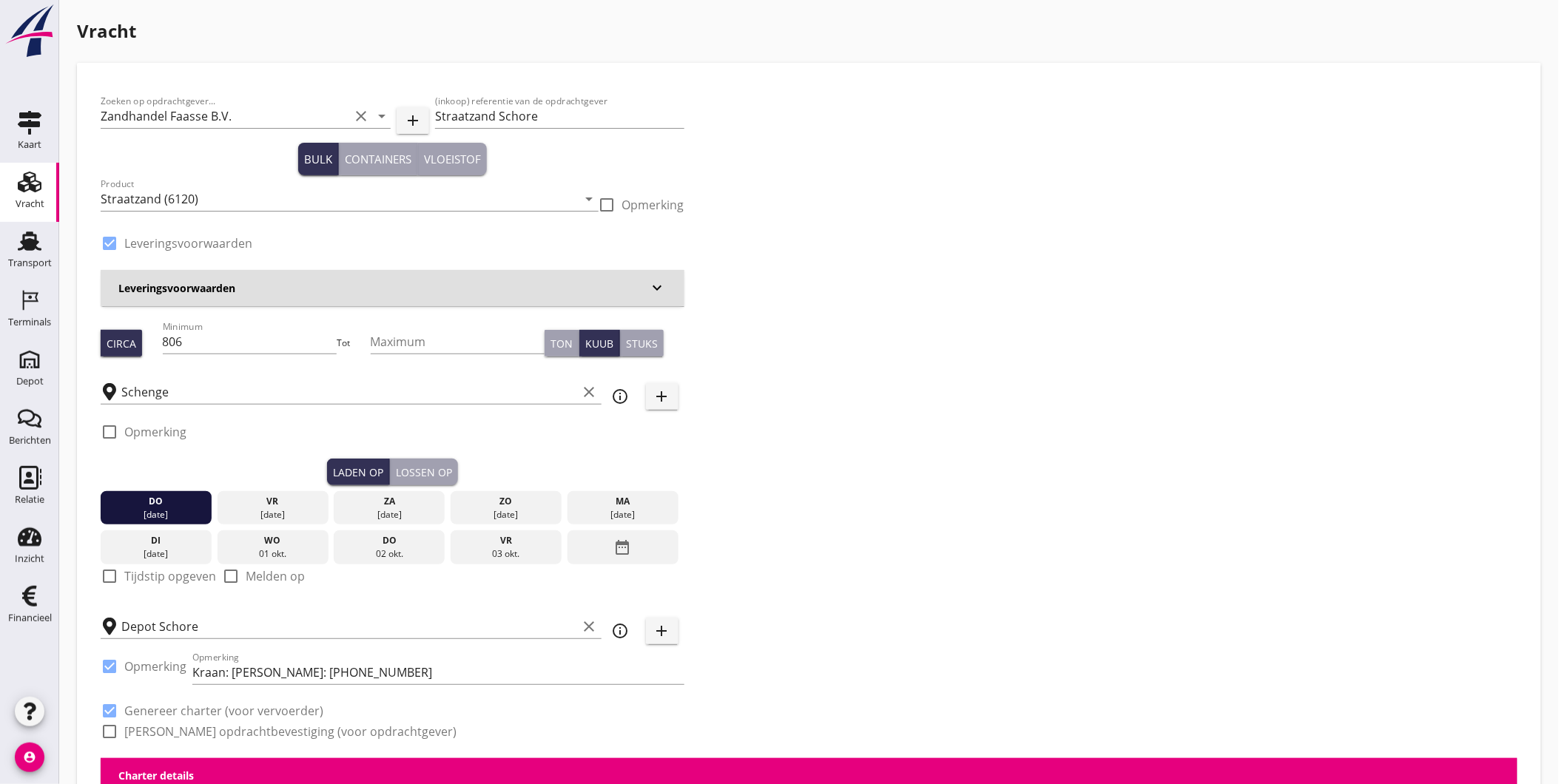
drag, startPoint x: 419, startPoint y: 464, endPoint x: 415, endPoint y: 474, distance: 10.8
click at [419, 464] on div "Lossen op" at bounding box center [424, 472] width 57 height 15
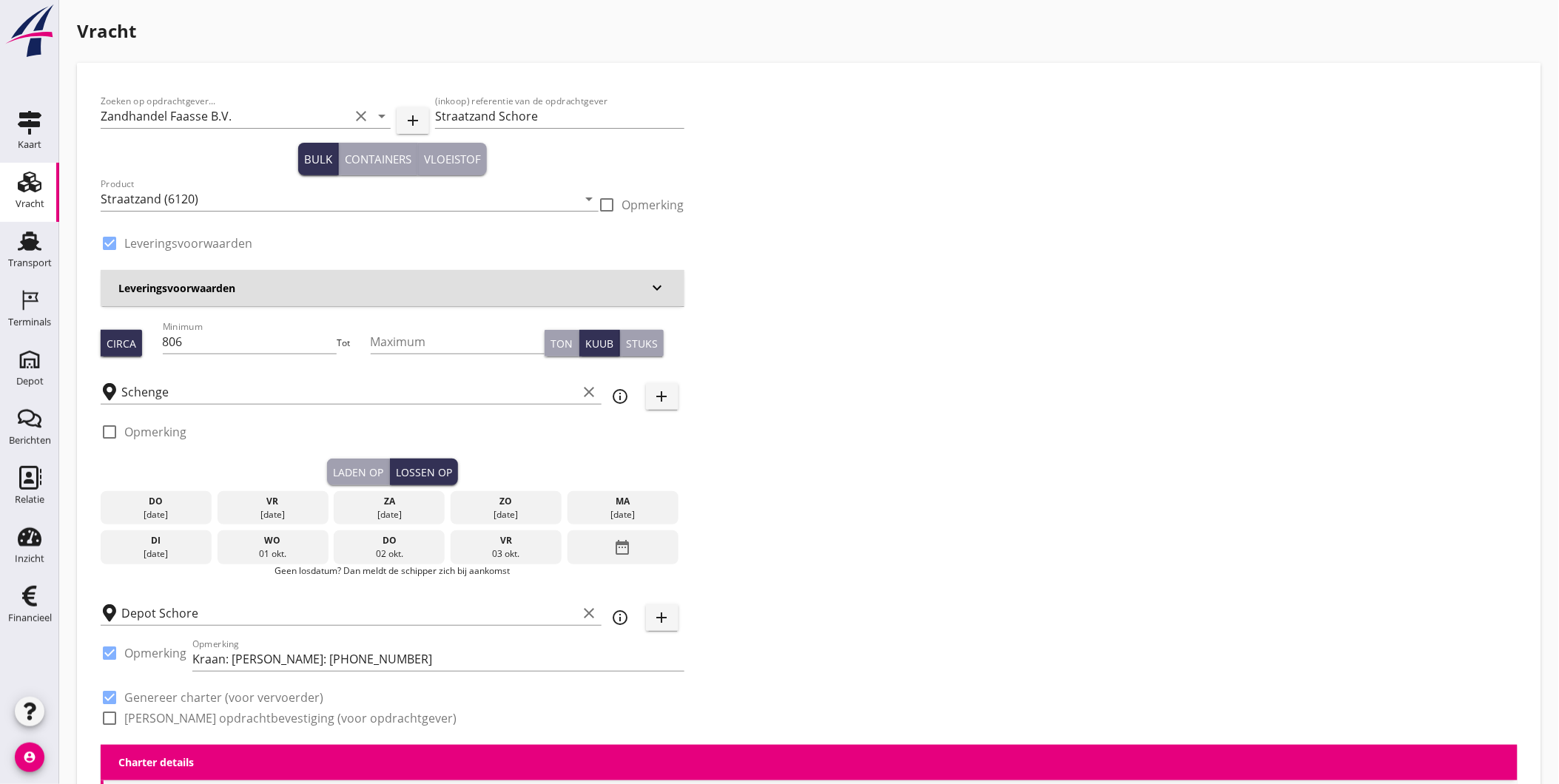
click at [294, 509] on div "[DATE]" at bounding box center [273, 515] width 104 height 14
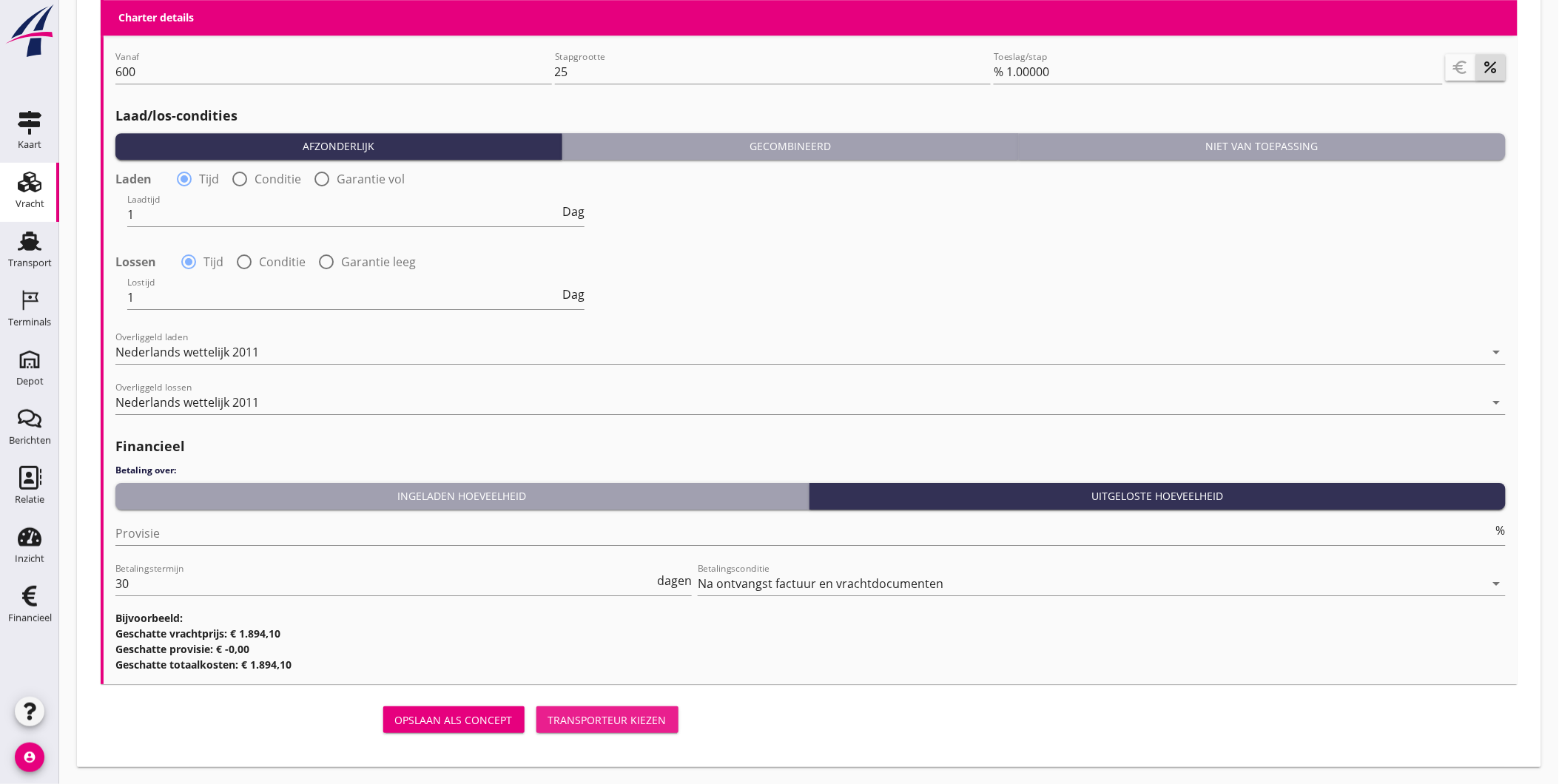
click at [603, 718] on div "Transporteur kiezen" at bounding box center [608, 720] width 118 height 15
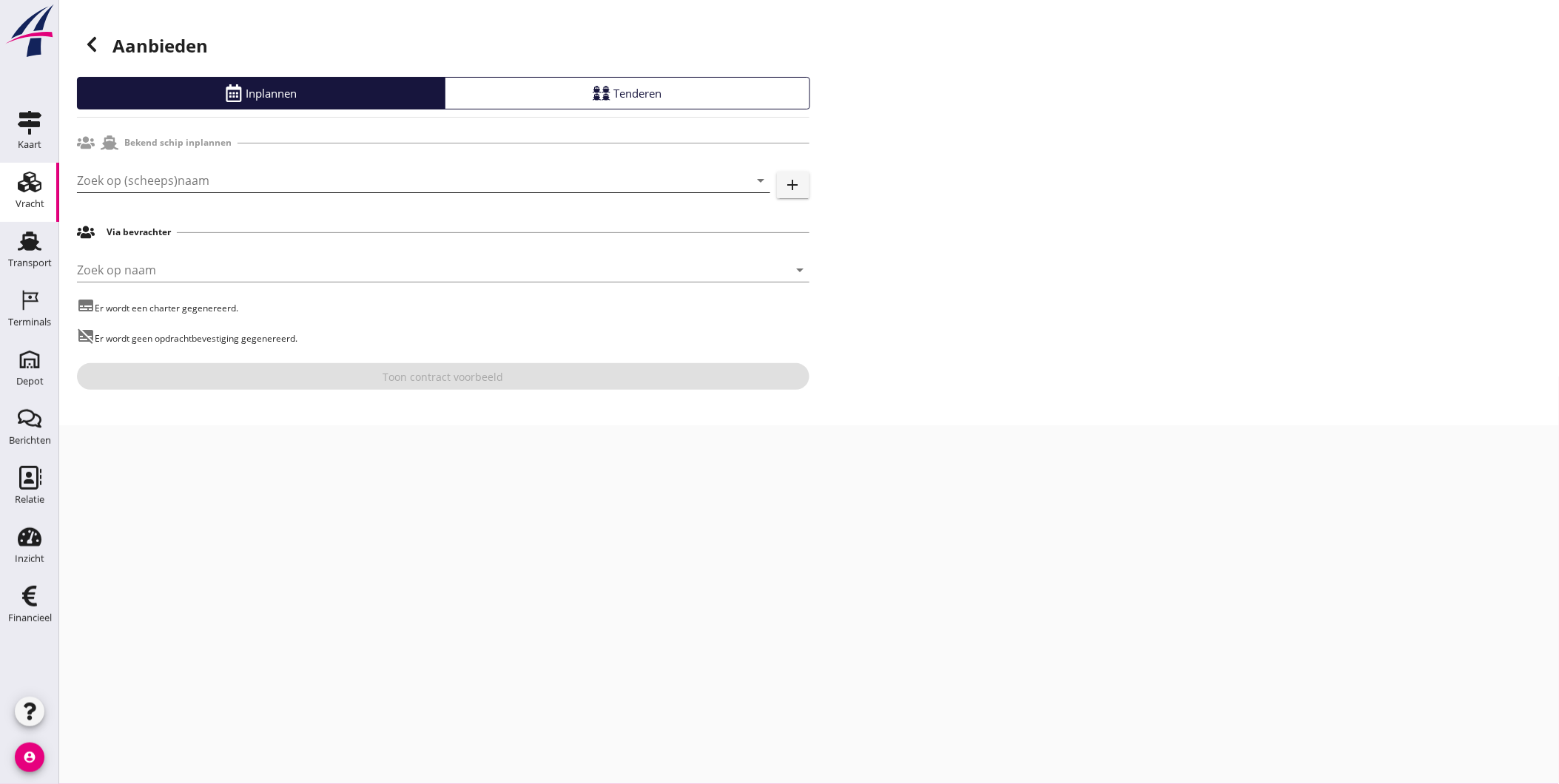
click at [231, 182] on input "Zoek op (scheeps)naam" at bounding box center [403, 181] width 652 height 24
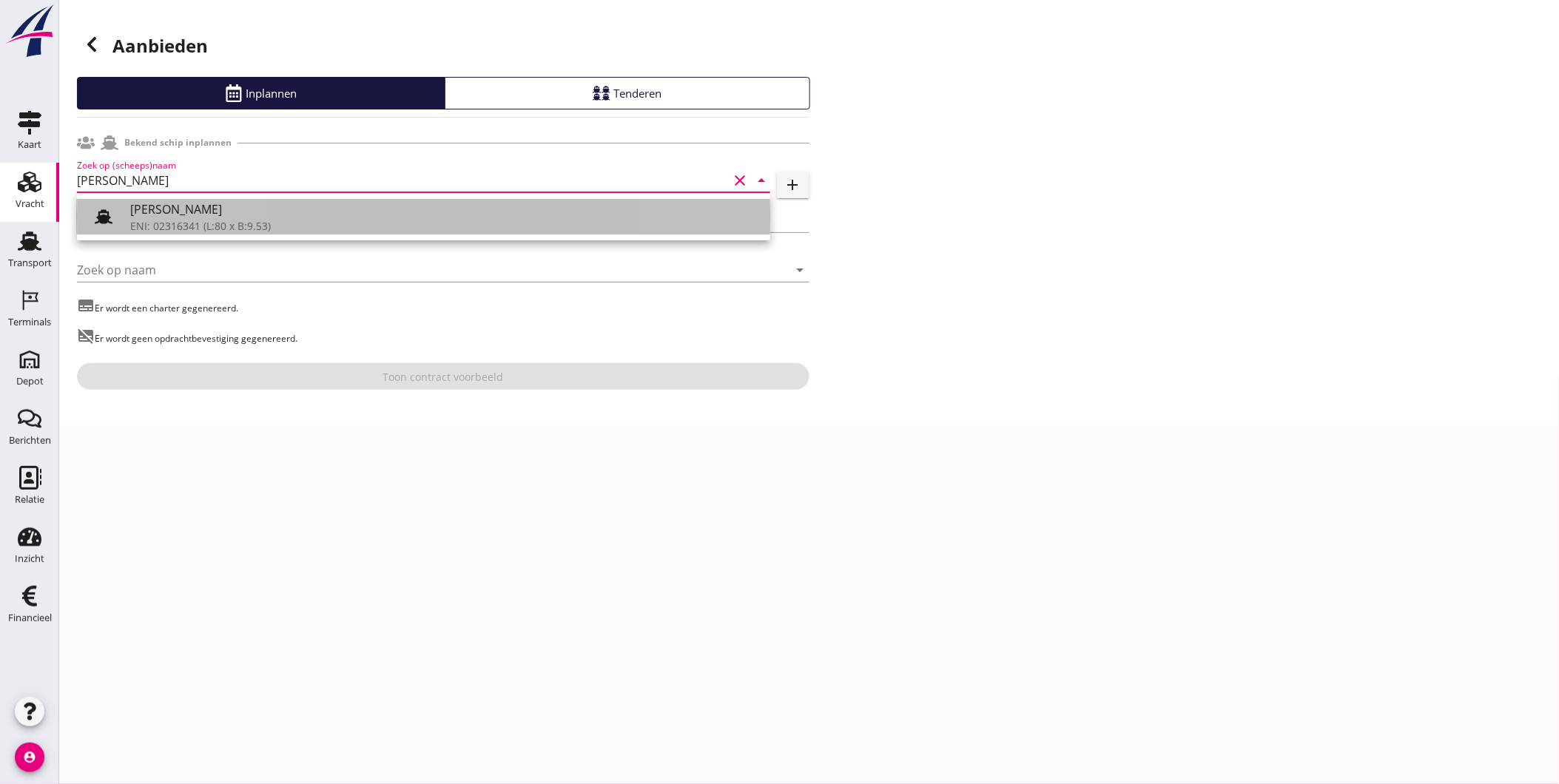
click at [227, 224] on div "ENI: 02316341 (L:80 x B:9.53)" at bounding box center [444, 226] width 628 height 15
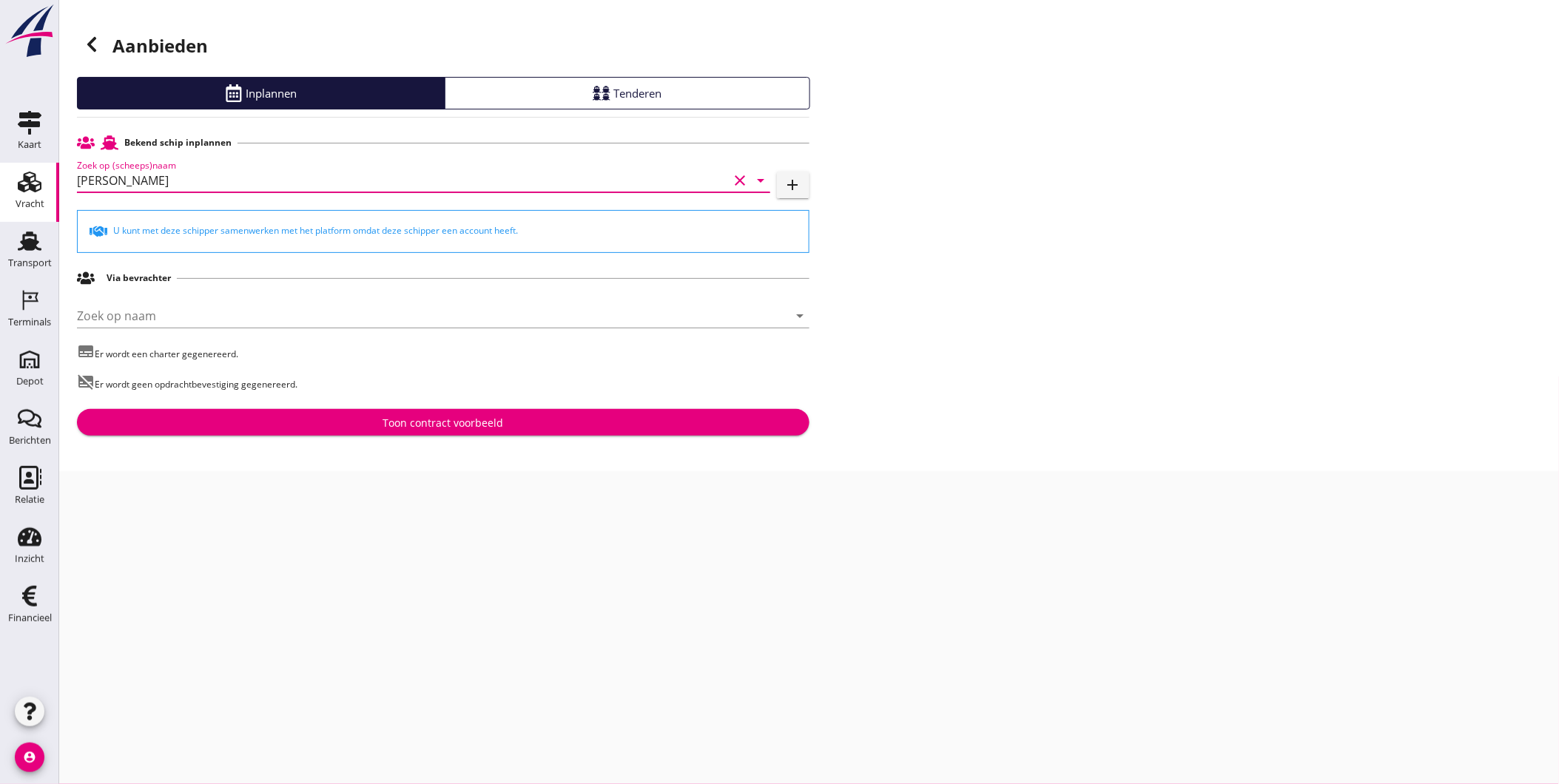
type input "[PERSON_NAME]"
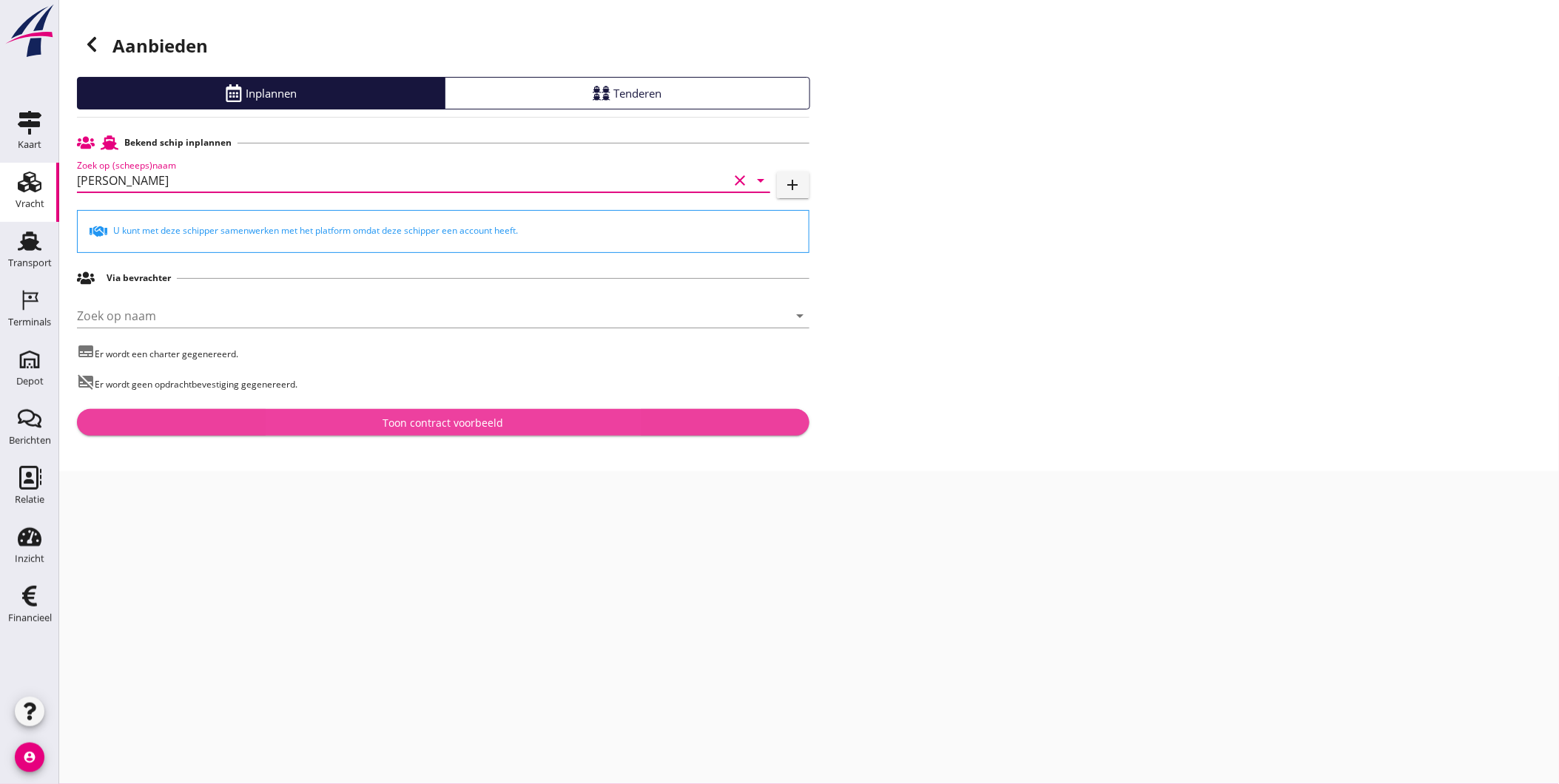
click at [648, 431] on div "Toon contract voorbeeld" at bounding box center [443, 422] width 709 height 15
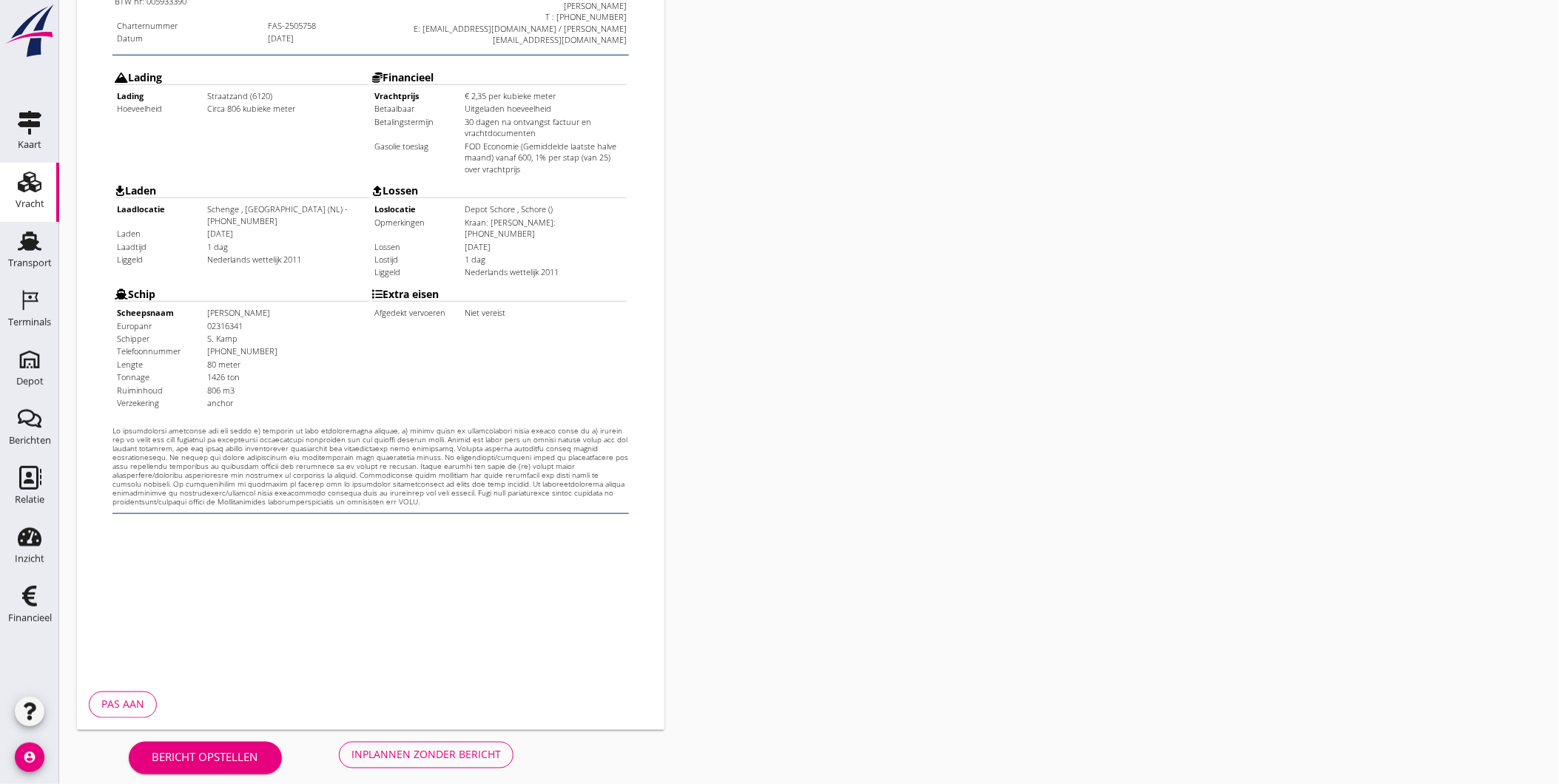
scroll to position [311, 0]
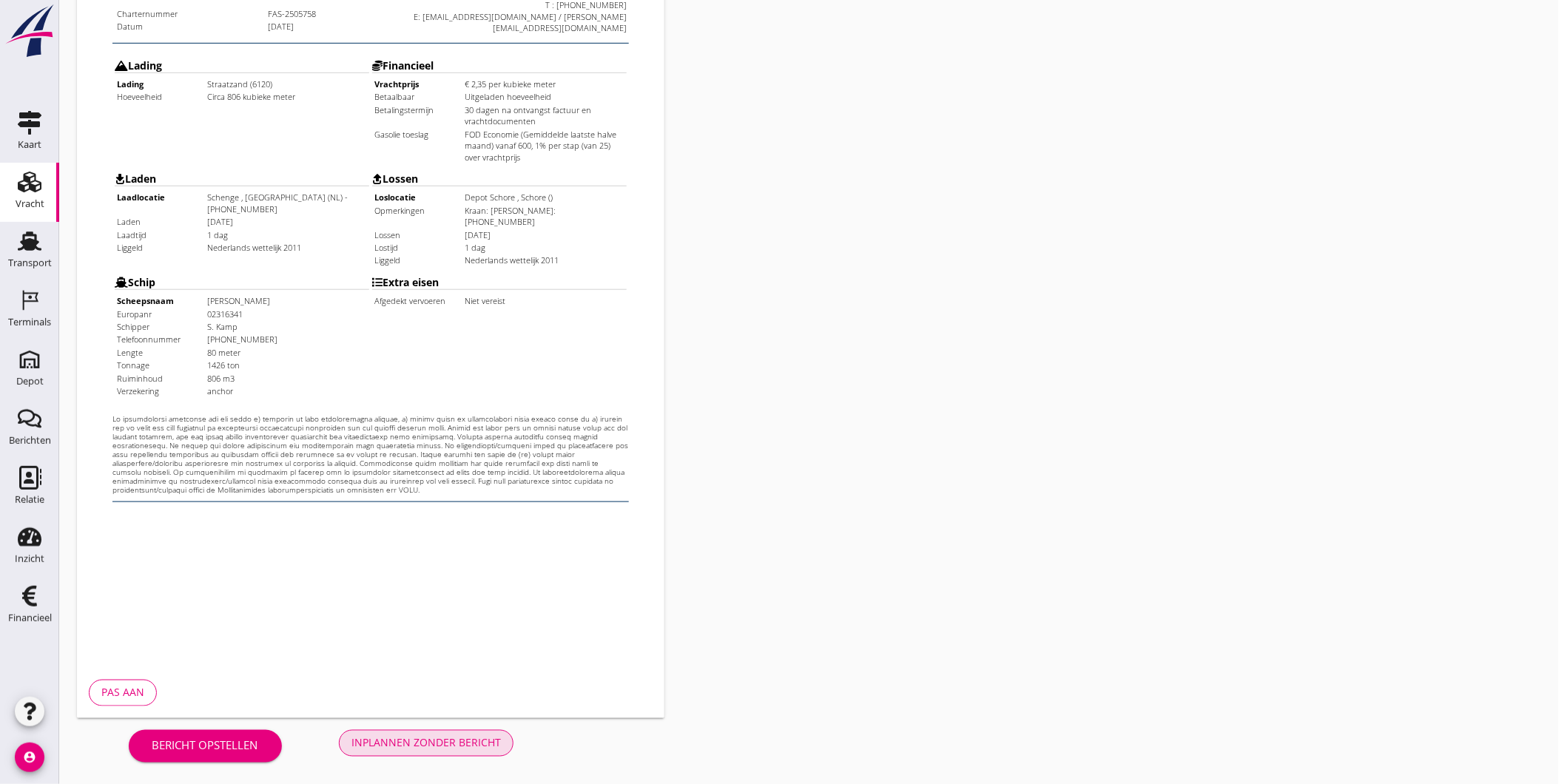
click at [499, 740] on div "Inplannen zonder bericht" at bounding box center [426, 743] width 149 height 15
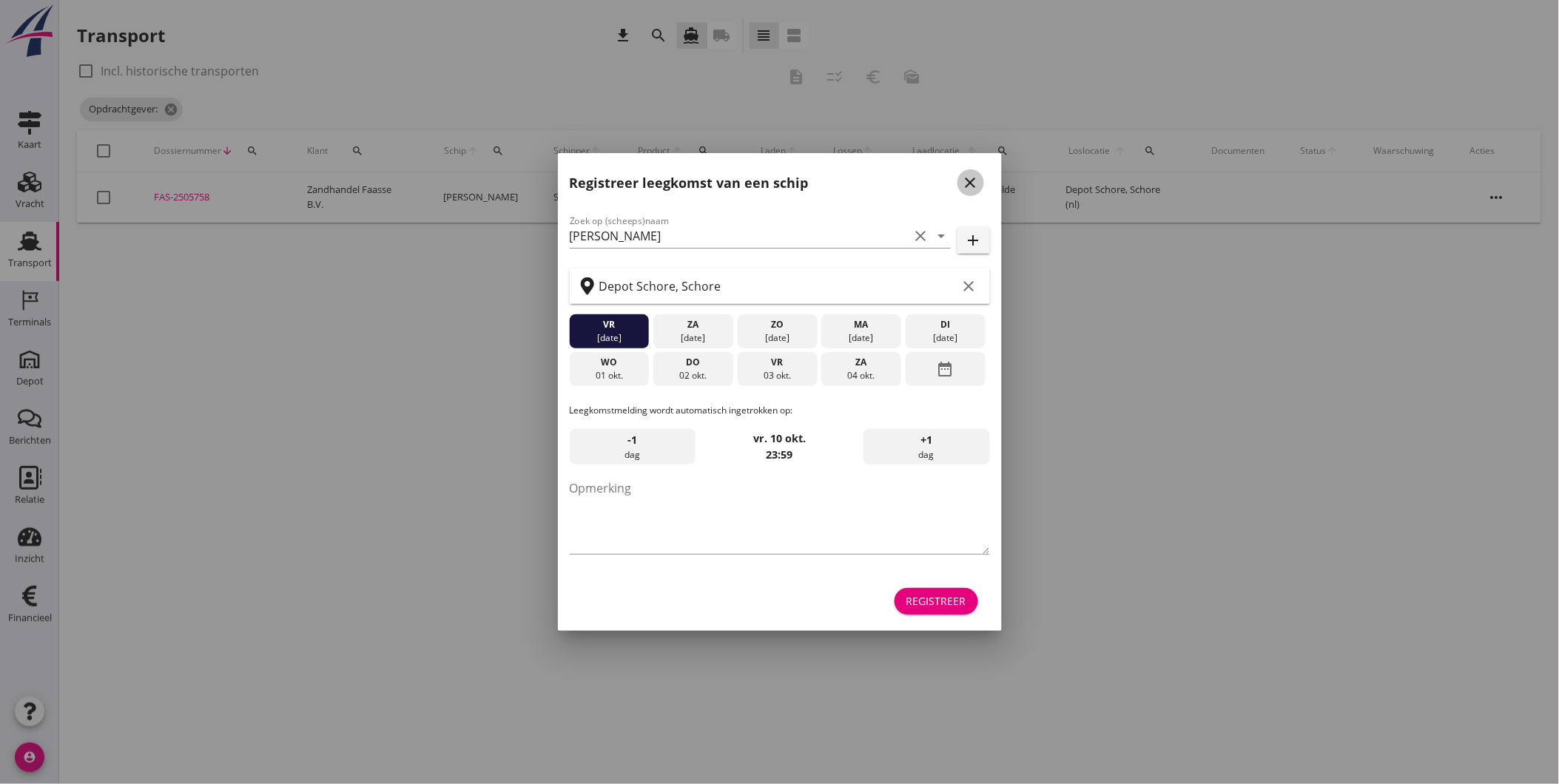
click at [973, 195] on button "close" at bounding box center [970, 183] width 27 height 27
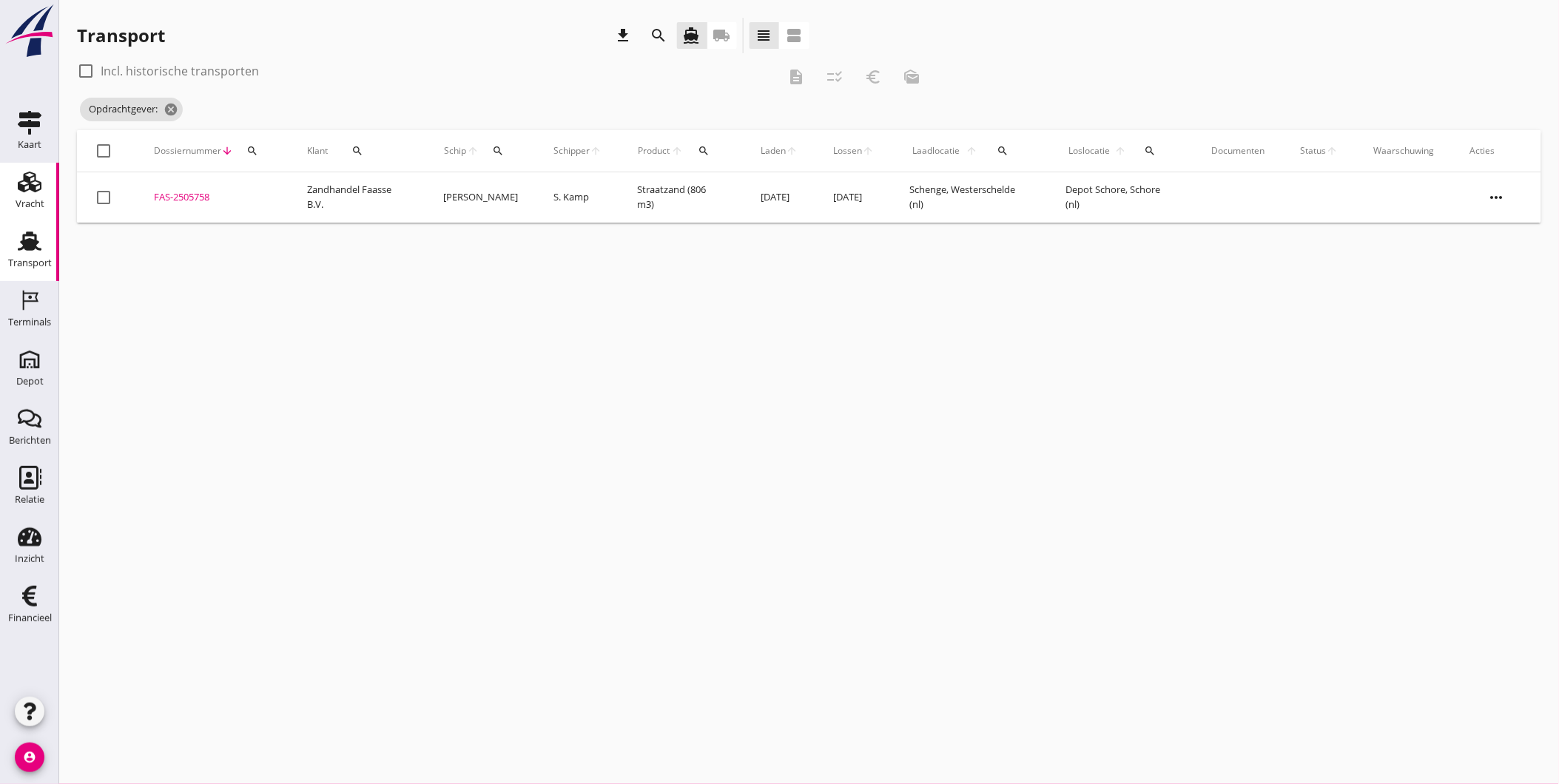
click at [28, 186] on use at bounding box center [30, 182] width 24 height 21
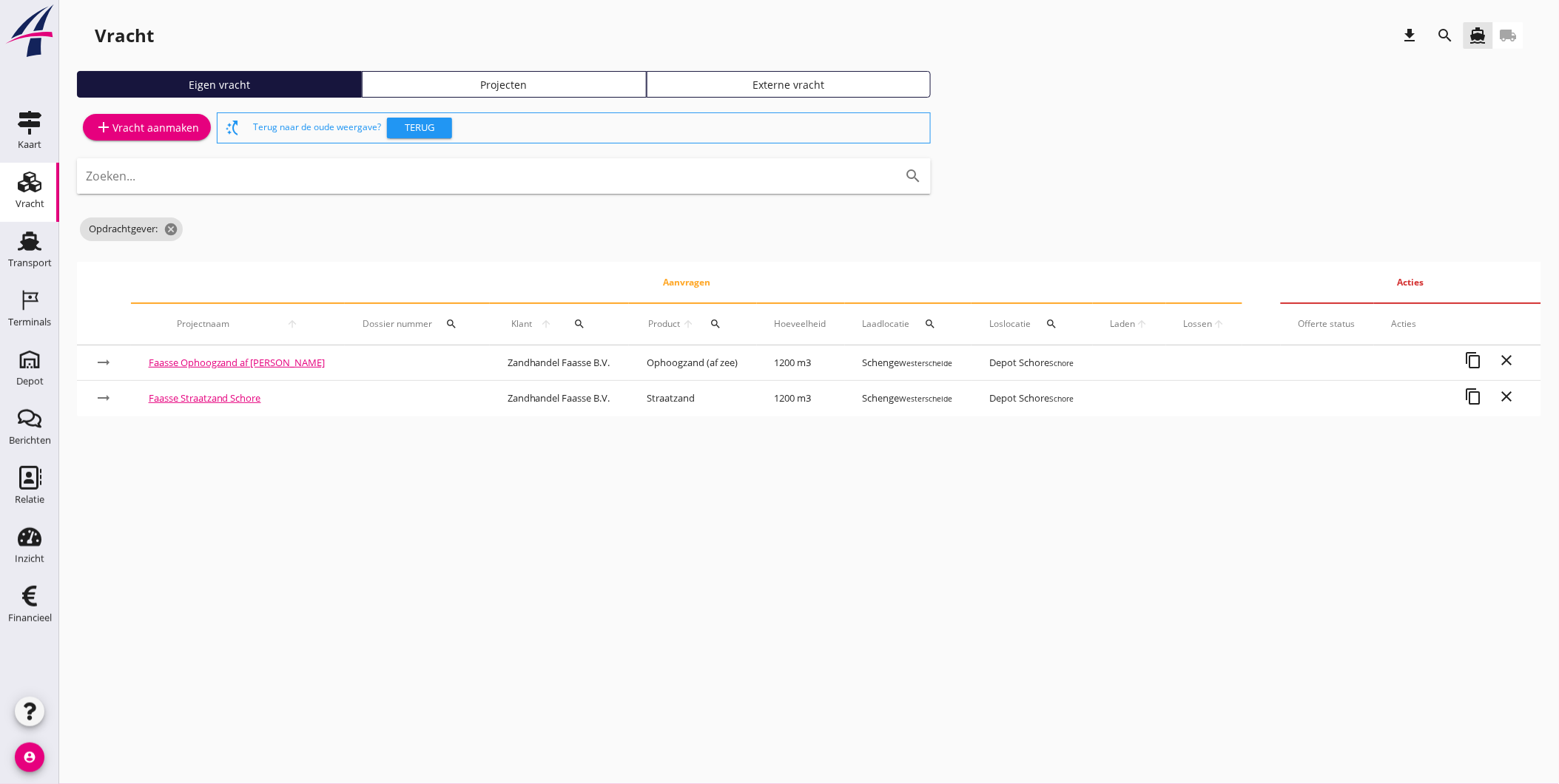
click at [46, 189] on div "Vracht" at bounding box center [29, 183] width 35 height 24
